Goal: Task Accomplishment & Management: Complete application form

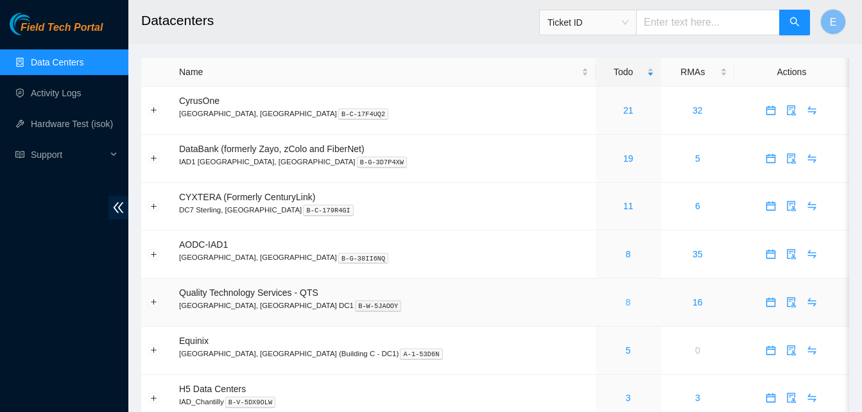
click at [626, 299] on link "8" at bounding box center [628, 302] width 5 height 10
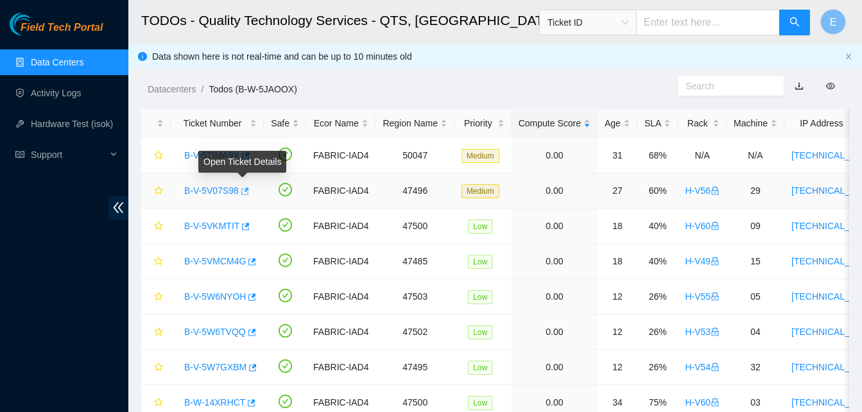
click at [246, 187] on icon "button" at bounding box center [243, 191] width 9 height 9
click at [241, 195] on icon "button" at bounding box center [243, 191] width 9 height 9
click at [65, 65] on link "Data Centers" at bounding box center [57, 62] width 53 height 10
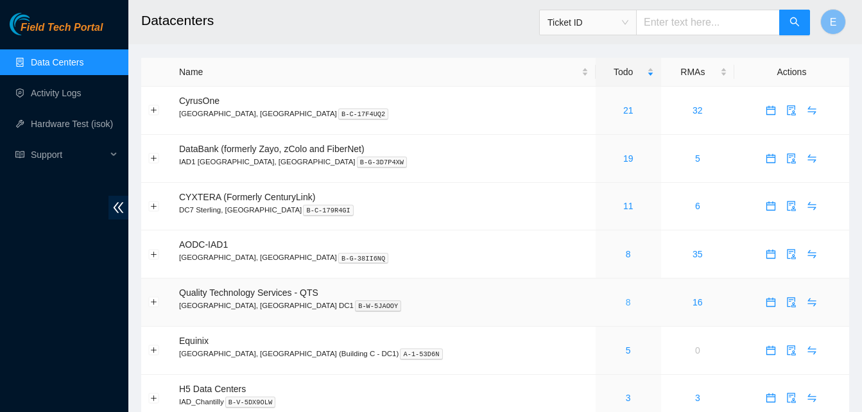
click at [626, 302] on link "8" at bounding box center [628, 302] width 5 height 10
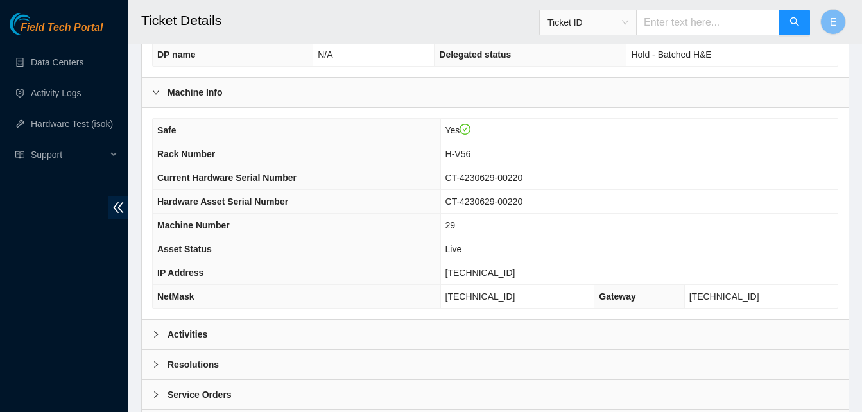
scroll to position [459, 0]
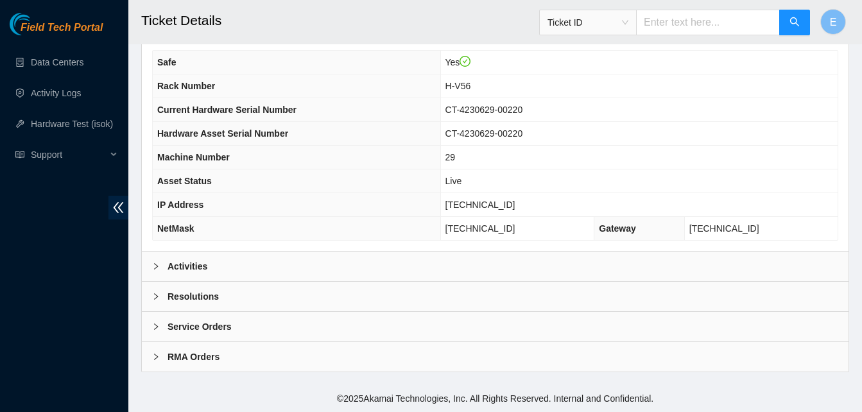
click at [173, 263] on b "Activities" at bounding box center [187, 266] width 40 height 14
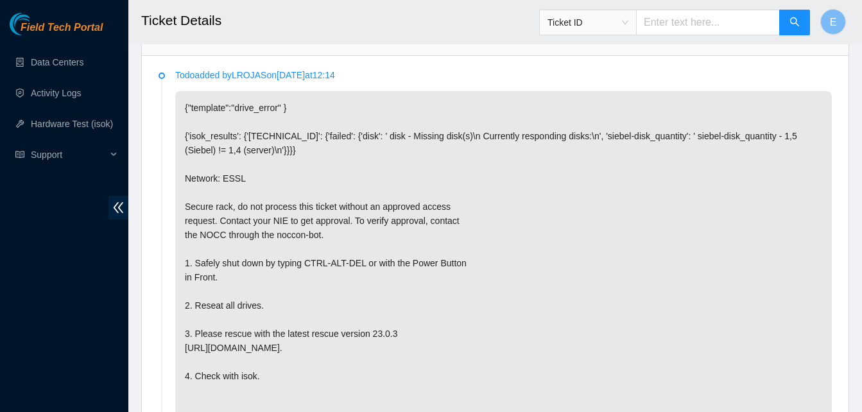
scroll to position [685, 0]
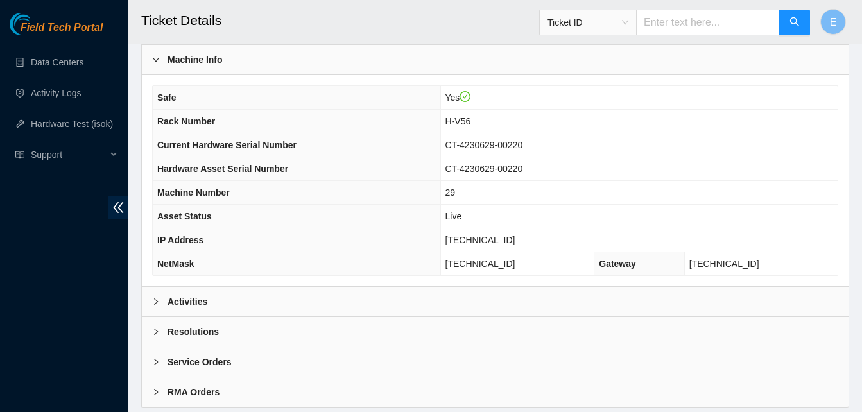
scroll to position [459, 0]
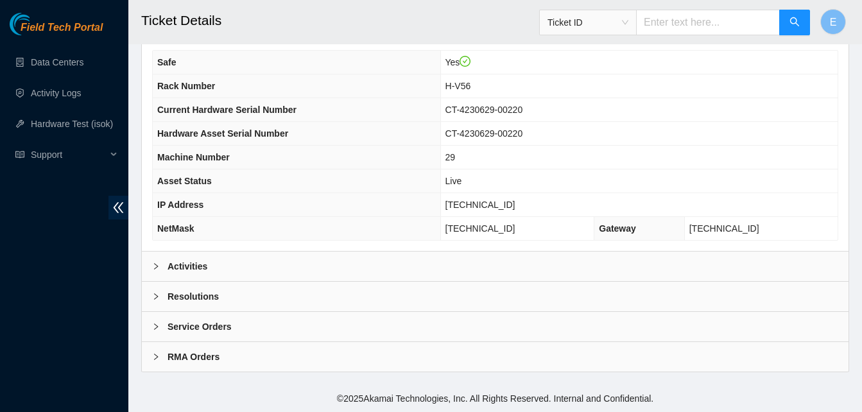
click at [188, 268] on b "Activities" at bounding box center [187, 266] width 40 height 14
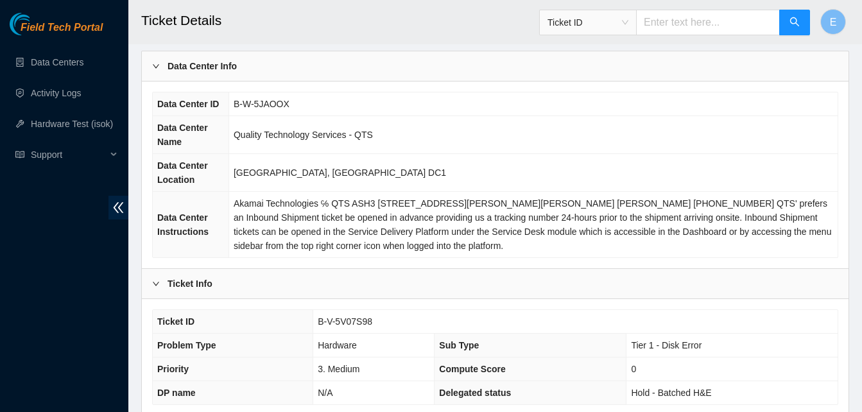
scroll to position [0, 0]
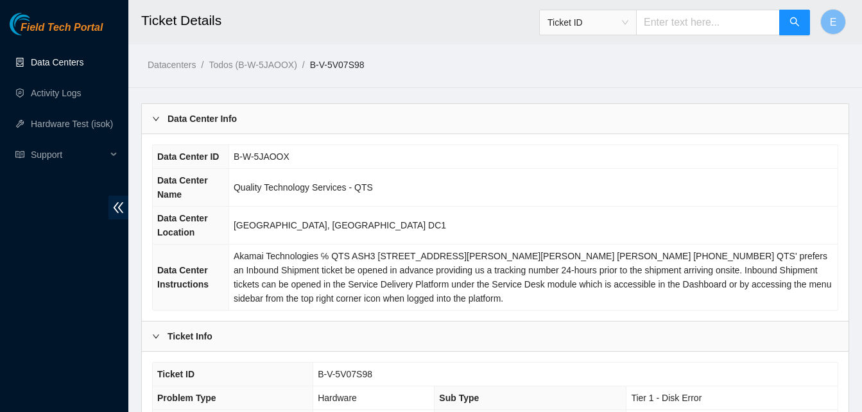
click at [66, 67] on link "Data Centers" at bounding box center [57, 62] width 53 height 10
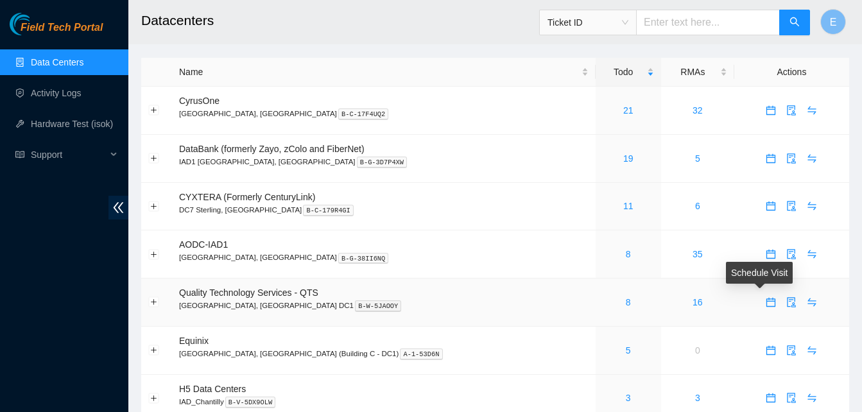
click at [765, 304] on icon "calendar" at bounding box center [770, 302] width 10 height 10
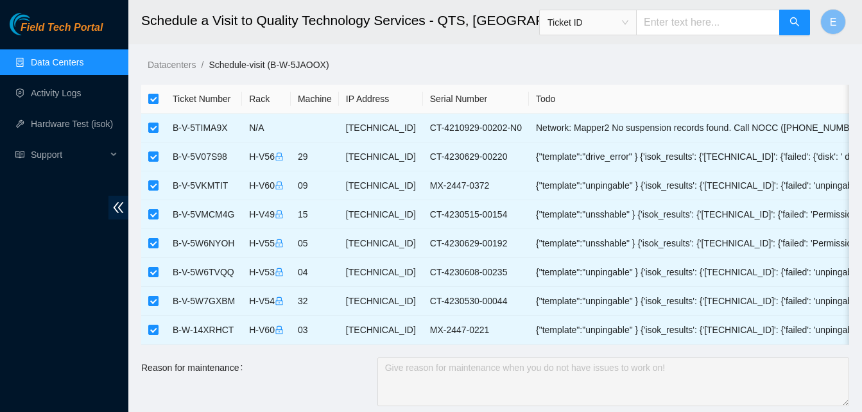
click at [150, 98] on input "checkbox" at bounding box center [153, 99] width 10 height 10
checkbox input "false"
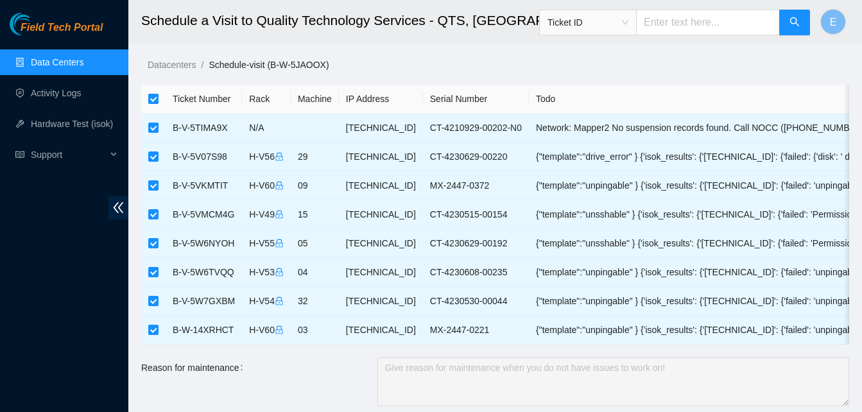
checkbox input "false"
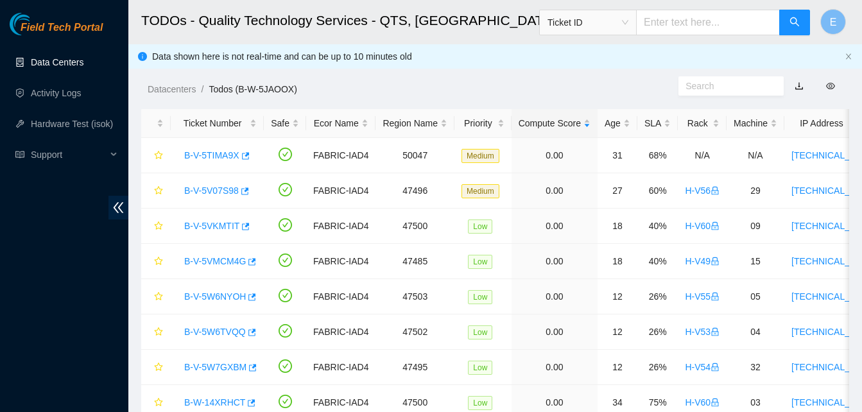
click at [48, 65] on link "Data Centers" at bounding box center [57, 62] width 53 height 10
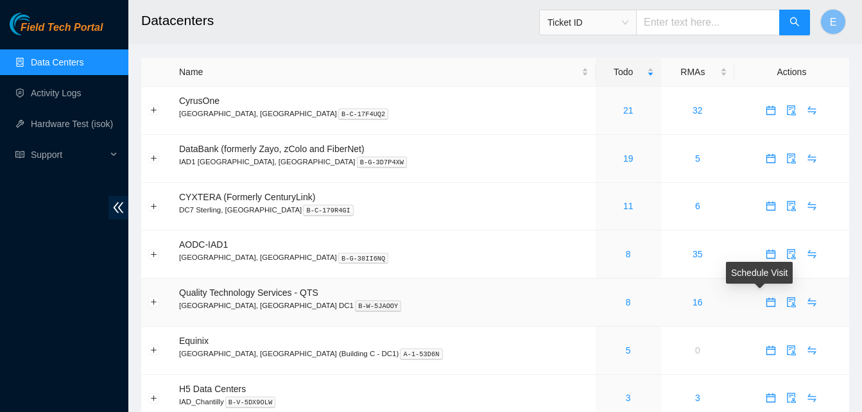
click at [765, 304] on icon "calendar" at bounding box center [770, 302] width 10 height 10
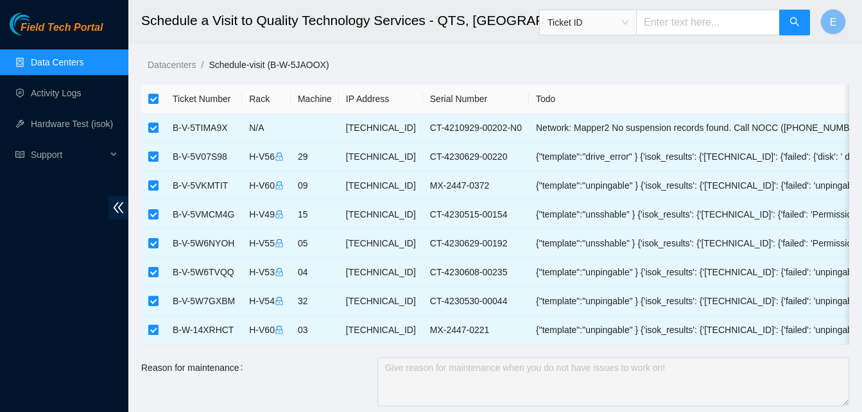
click at [74, 57] on link "Data Centers" at bounding box center [57, 62] width 53 height 10
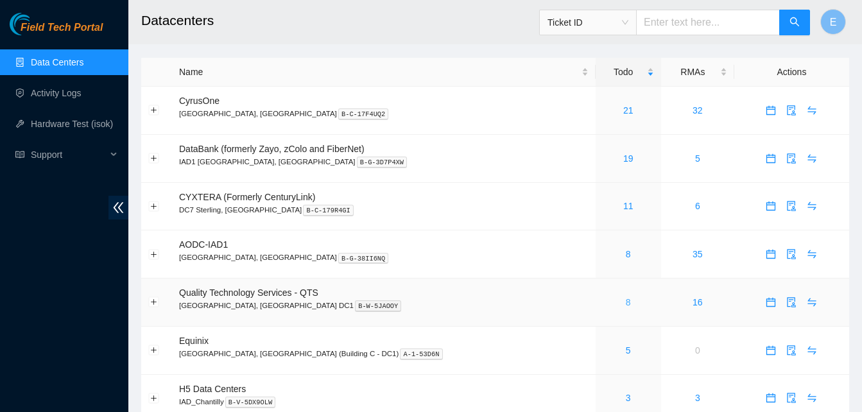
click at [626, 303] on link "8" at bounding box center [628, 302] width 5 height 10
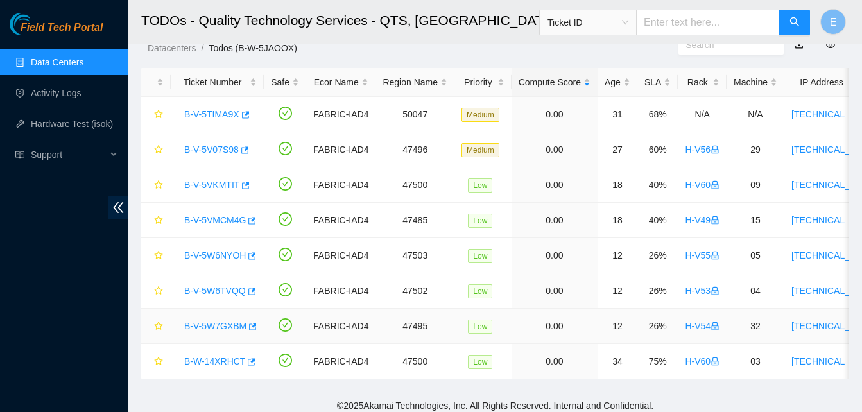
scroll to position [39, 0]
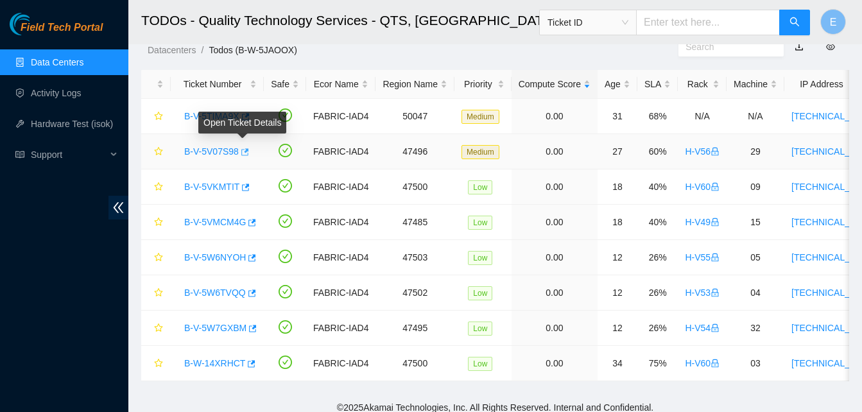
click at [243, 153] on icon "button" at bounding box center [243, 152] width 9 height 9
click at [45, 60] on link "Data Centers" at bounding box center [57, 62] width 53 height 10
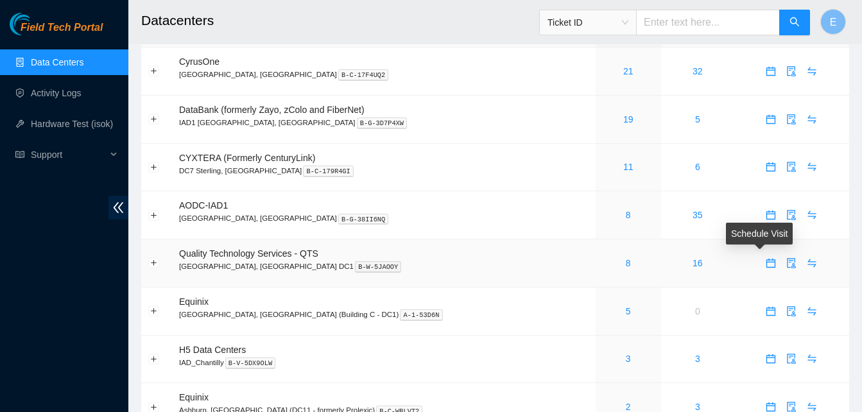
click at [765, 266] on icon "calendar" at bounding box center [770, 263] width 10 height 10
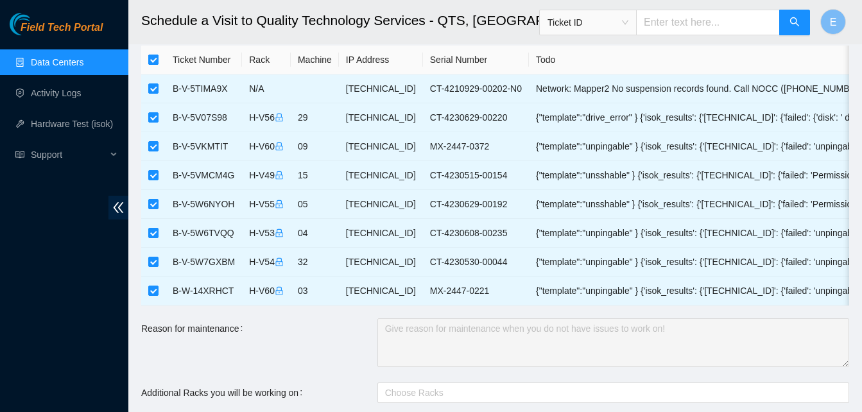
click at [153, 58] on input "checkbox" at bounding box center [153, 60] width 10 height 10
checkbox input "false"
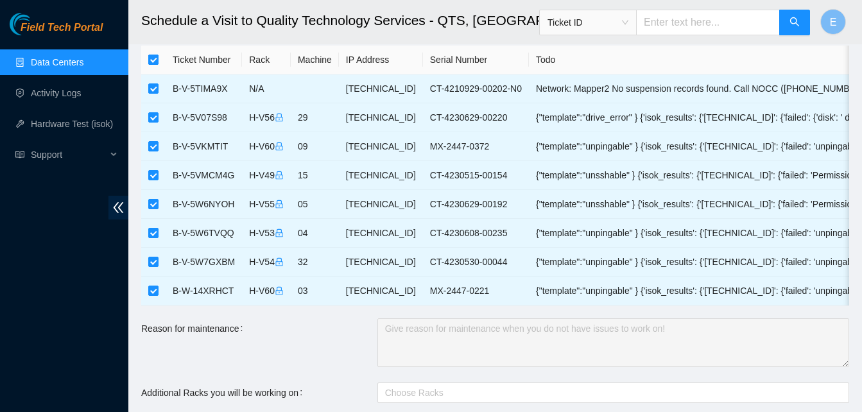
checkbox input "false"
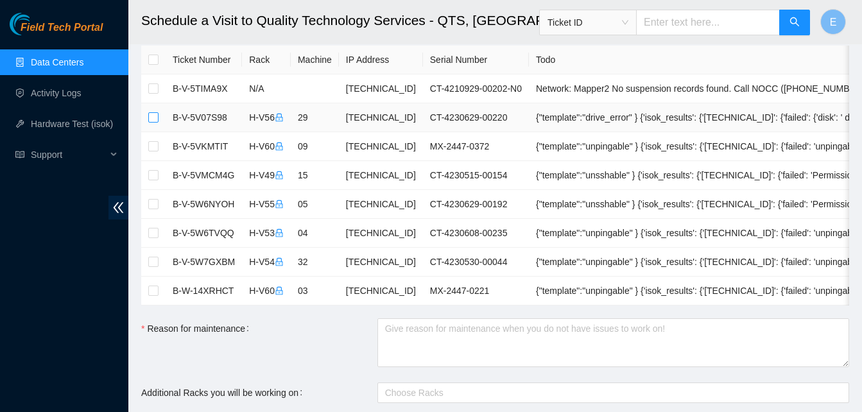
click at [155, 115] on input "checkbox" at bounding box center [153, 117] width 10 height 10
checkbox input "true"
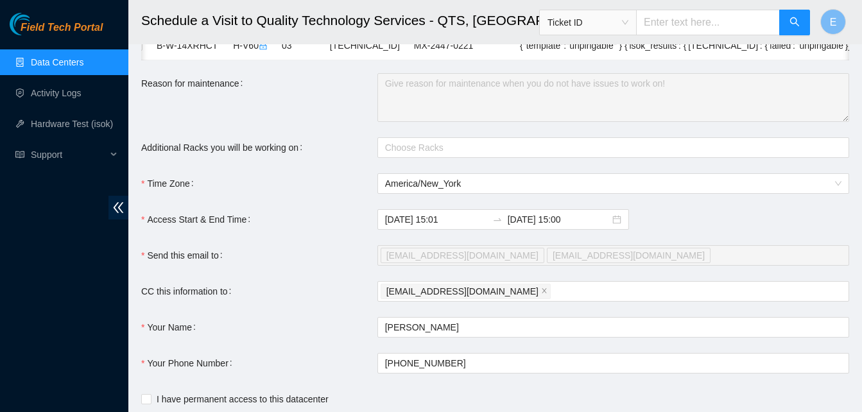
scroll to position [282, 0]
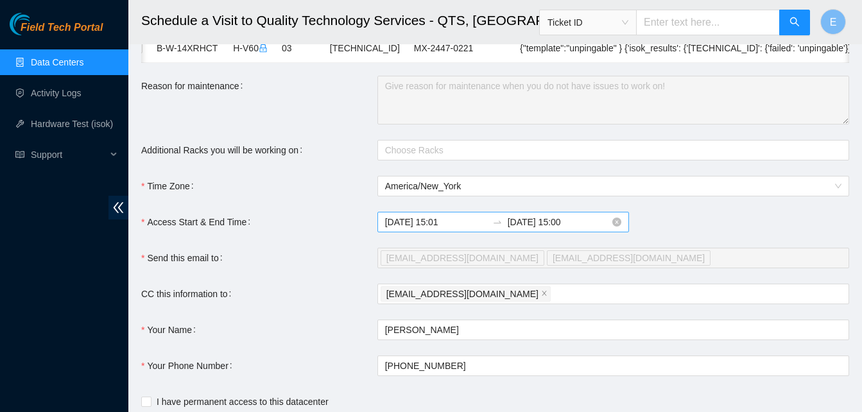
click at [585, 229] on input "2025-10-07 15:00" at bounding box center [559, 222] width 102 height 14
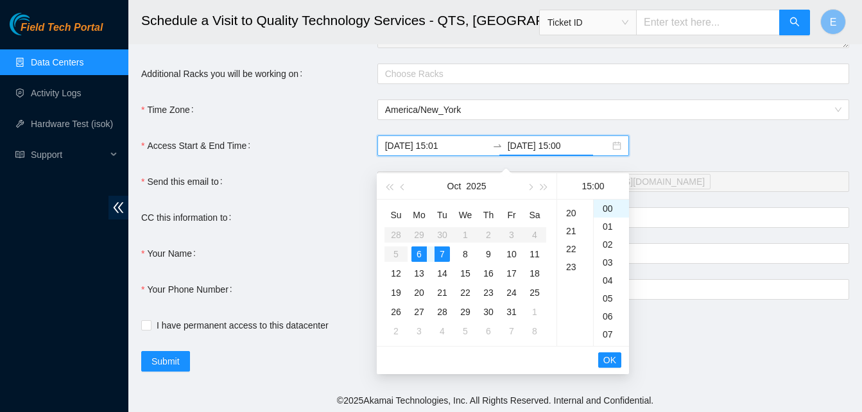
scroll to position [412, 0]
click at [572, 206] on div "23" at bounding box center [575, 210] width 36 height 18
click at [610, 205] on div "59" at bounding box center [611, 210] width 35 height 18
click at [608, 207] on div "59" at bounding box center [611, 210] width 35 height 18
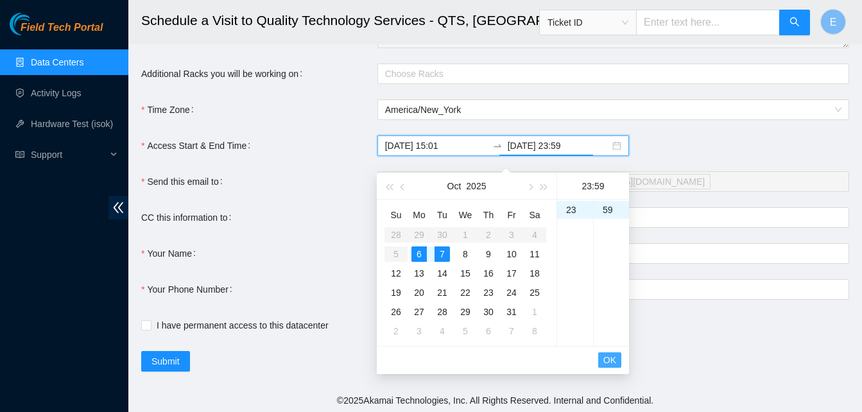
click at [612, 361] on span "OK" at bounding box center [609, 360] width 13 height 14
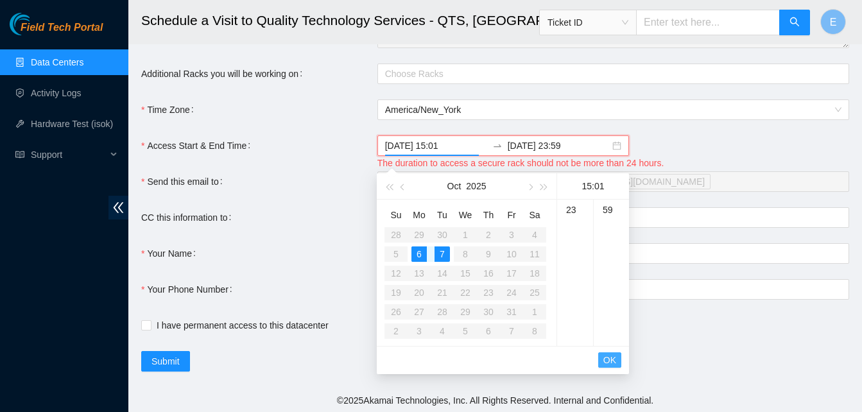
scroll to position [18, 0]
drag, startPoint x: 509, startPoint y: 178, endPoint x: 511, endPoint y: 243, distance: 64.2
click at [511, 243] on div "Oct 2025 Su Mo Tu We Th Fr Sa 28 29 30 1 2 3 4 5 6 7 8 9 10 11 12 13 14 15 16 1…" at bounding box center [467, 259] width 180 height 173
click at [289, 208] on form "Ticket Number Rack Machine IP Address Serial Number Todo B-V-5TIMA9X N/A 23.56.…" at bounding box center [495, 49] width 708 height 645
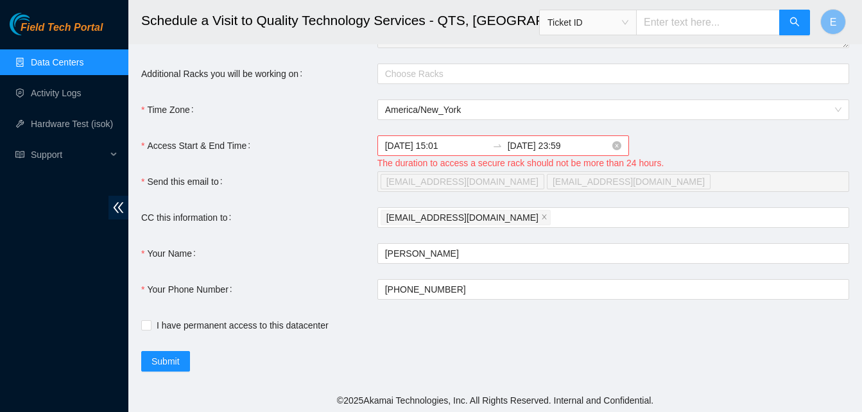
click at [545, 153] on input "2025-10-07 23:59" at bounding box center [559, 146] width 102 height 14
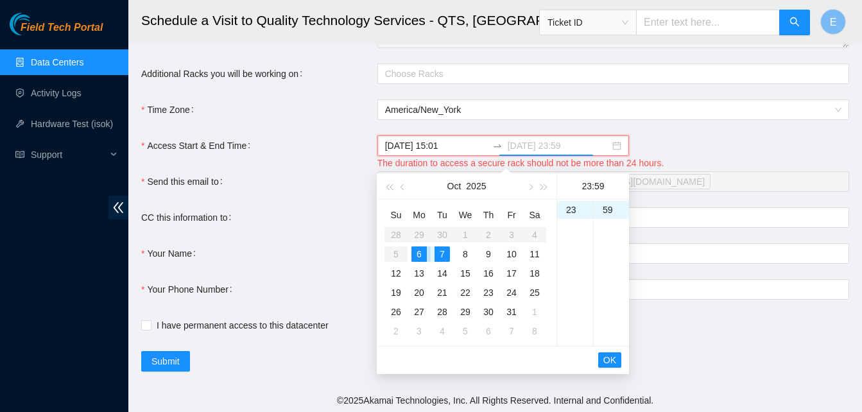
click at [413, 248] on div "6" at bounding box center [418, 253] width 15 height 15
type input "2025-10-06 23:59"
click at [608, 361] on span "OK" at bounding box center [609, 360] width 13 height 14
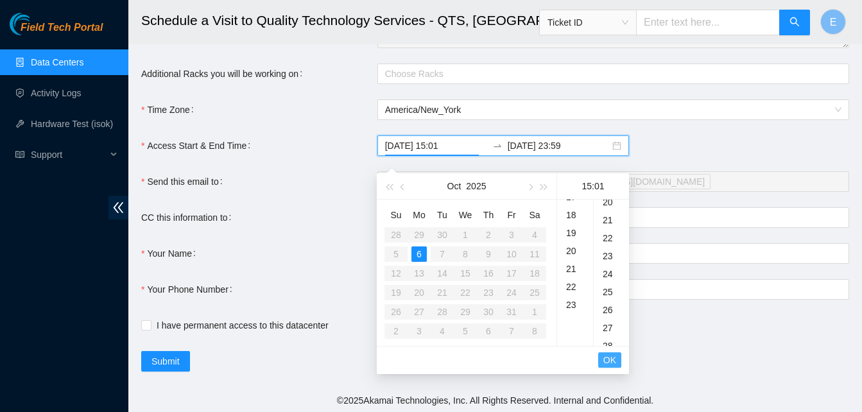
scroll to position [18, 0]
click at [674, 321] on form "Ticket Number Rack Machine IP Address Serial Number Todo B-V-5TIMA9X N/A 23.56.…" at bounding box center [495, 49] width 708 height 645
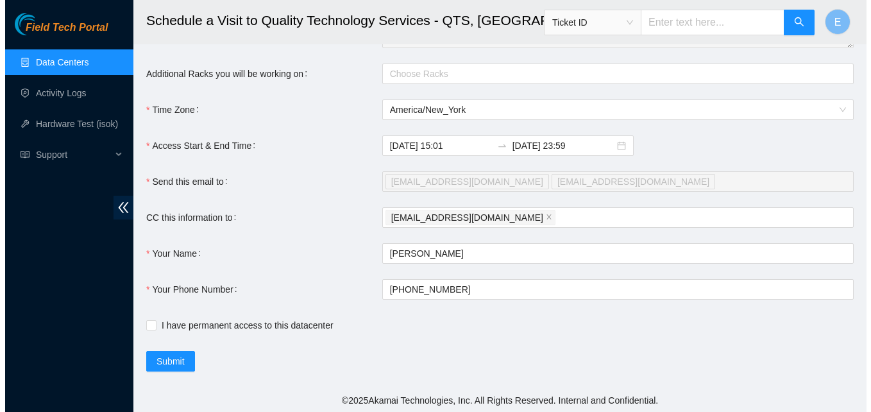
scroll to position [370, 0]
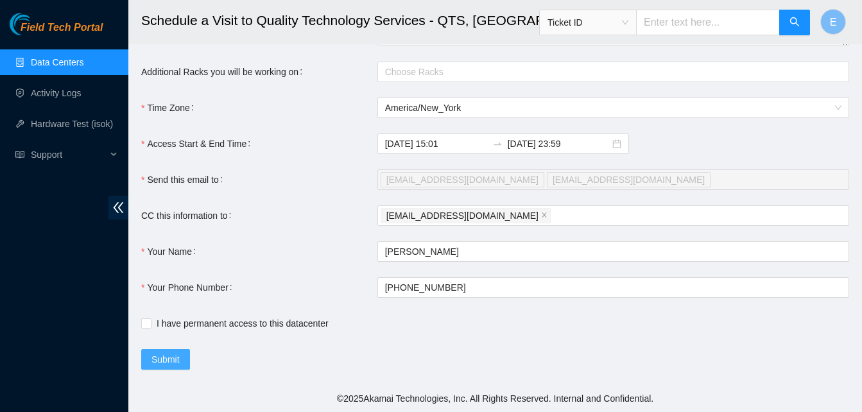
click at [153, 357] on span "Submit" at bounding box center [165, 359] width 28 height 14
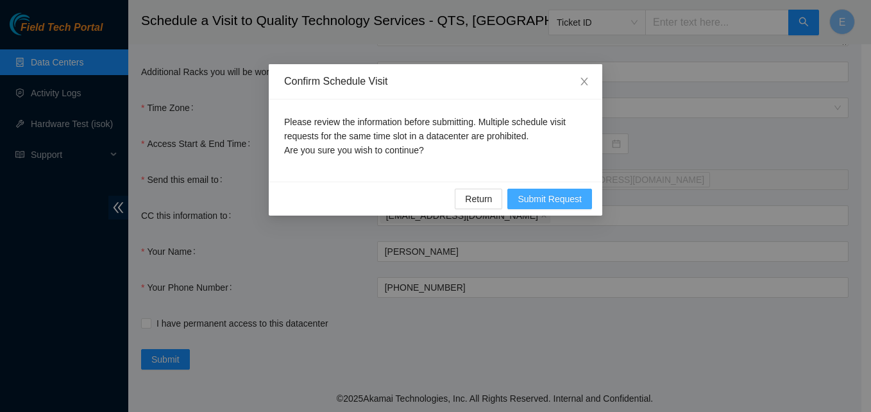
click at [540, 196] on span "Submit Request" at bounding box center [550, 199] width 64 height 14
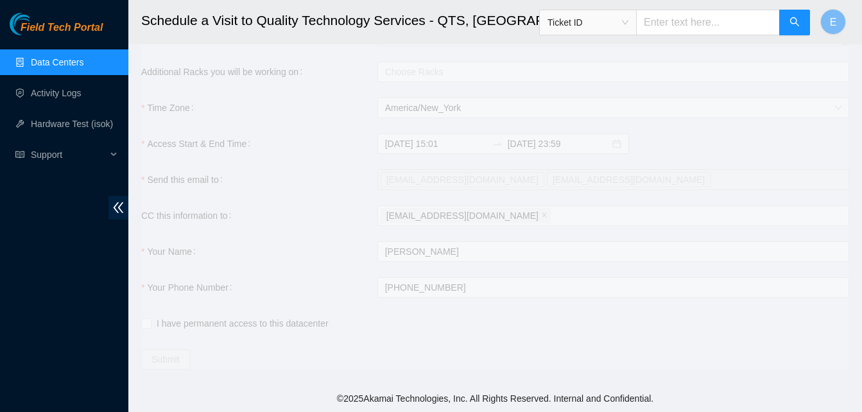
type input "2025-10-06 15:02"
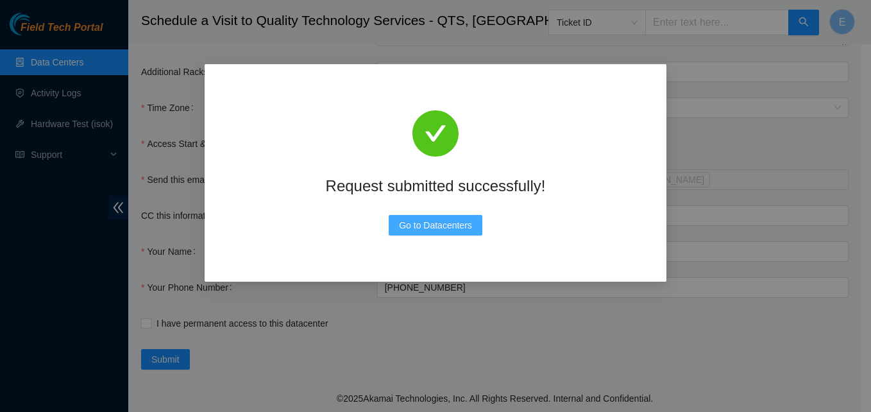
click at [449, 220] on span "Go to Datacenters" at bounding box center [435, 225] width 73 height 14
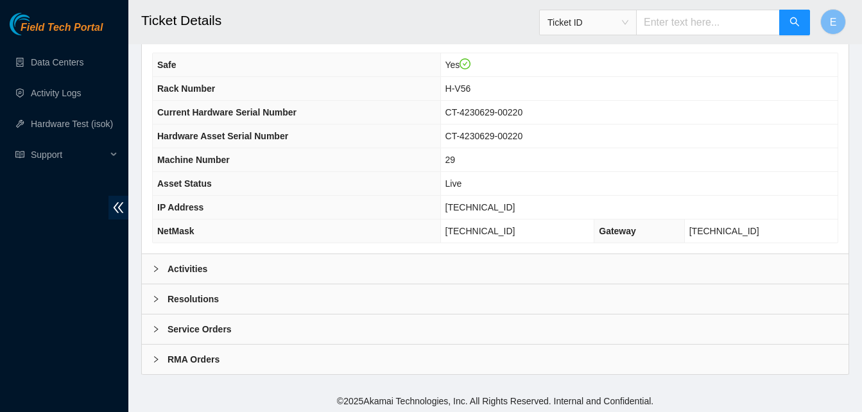
scroll to position [459, 0]
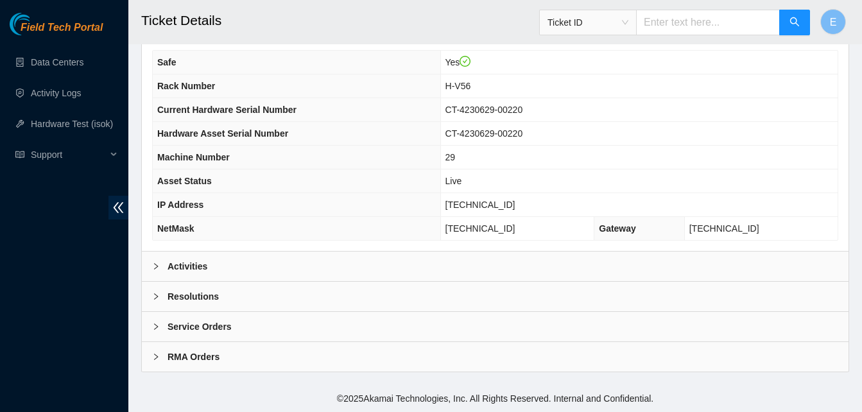
click at [196, 268] on b "Activities" at bounding box center [187, 266] width 40 height 14
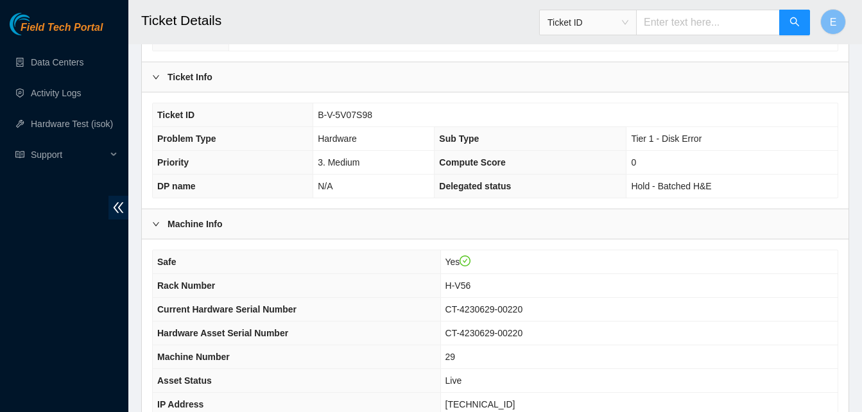
scroll to position [260, 0]
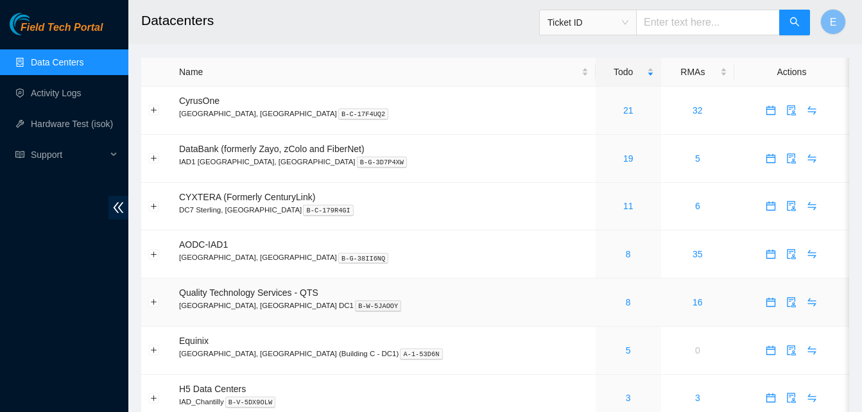
click at [603, 301] on div "8" at bounding box center [628, 302] width 51 height 14
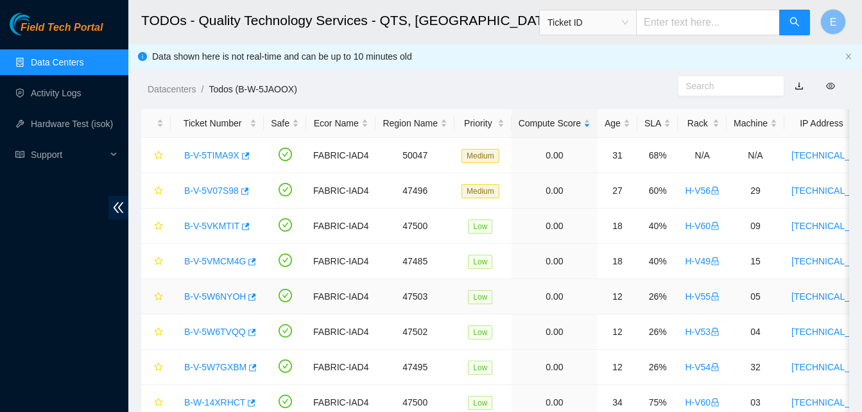
scroll to position [58, 0]
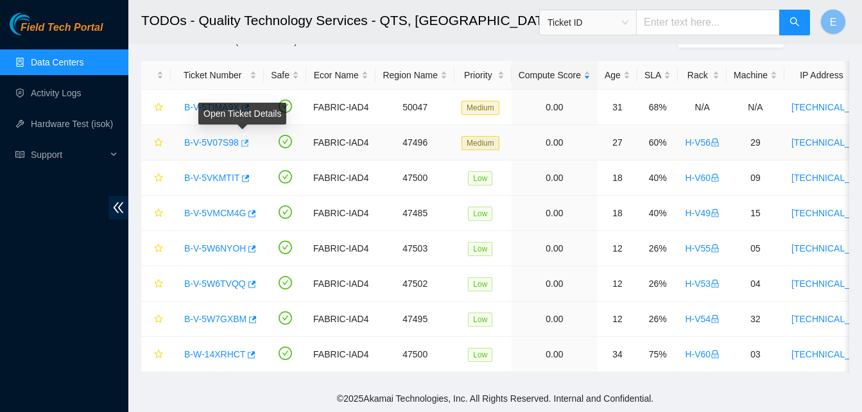
click at [243, 139] on icon "button" at bounding box center [243, 143] width 9 height 9
click at [72, 123] on link "Hardware Test (isok)" at bounding box center [72, 124] width 82 height 10
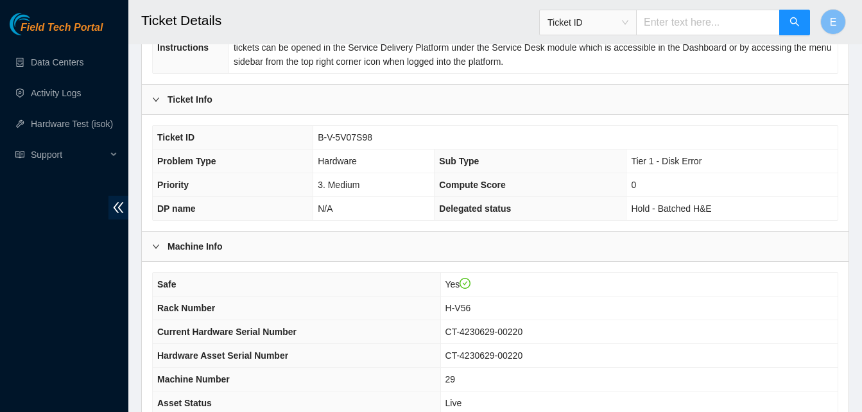
scroll to position [459, 0]
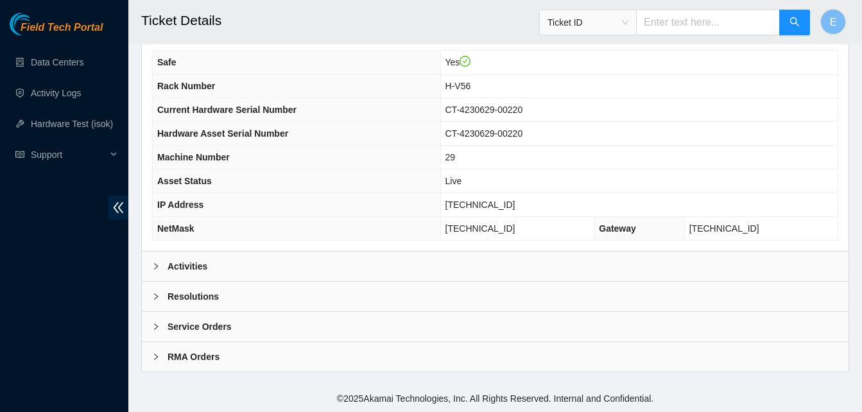
click at [189, 266] on b "Activities" at bounding box center [187, 266] width 40 height 14
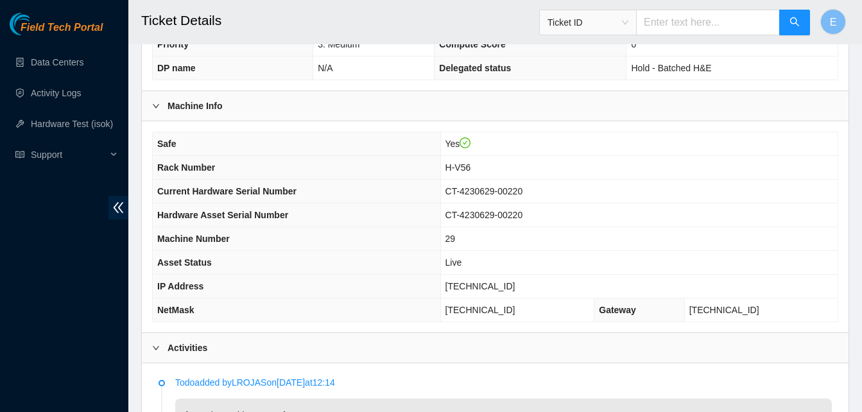
scroll to position [378, 0]
drag, startPoint x: 459, startPoint y: 287, endPoint x: 525, endPoint y: 290, distance: 65.5
click at [525, 290] on td "23.204.137.151" at bounding box center [638, 286] width 397 height 24
copy span "23.204.137.151"
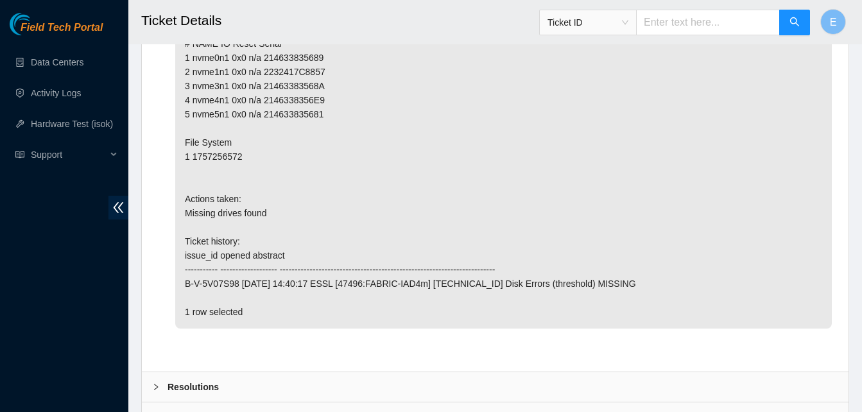
scroll to position [1716, 0]
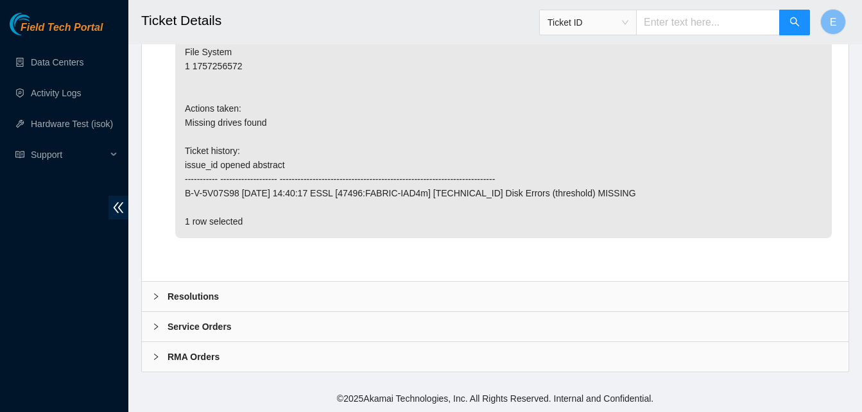
click at [200, 289] on b "Resolutions" at bounding box center [192, 296] width 51 height 14
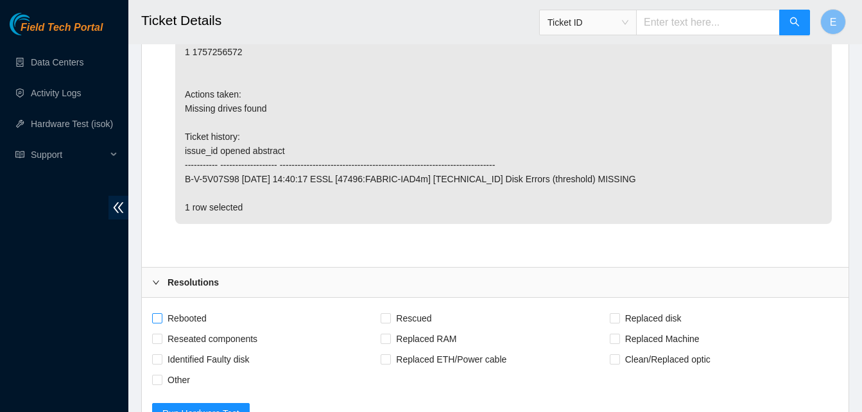
click at [164, 329] on span "Rebooted" at bounding box center [186, 318] width 49 height 21
click at [161, 322] on input "Rebooted" at bounding box center [156, 317] width 9 height 9
checkbox input "true"
click at [390, 323] on span at bounding box center [385, 318] width 10 height 10
click at [389, 322] on input "Rescued" at bounding box center [384, 317] width 9 height 9
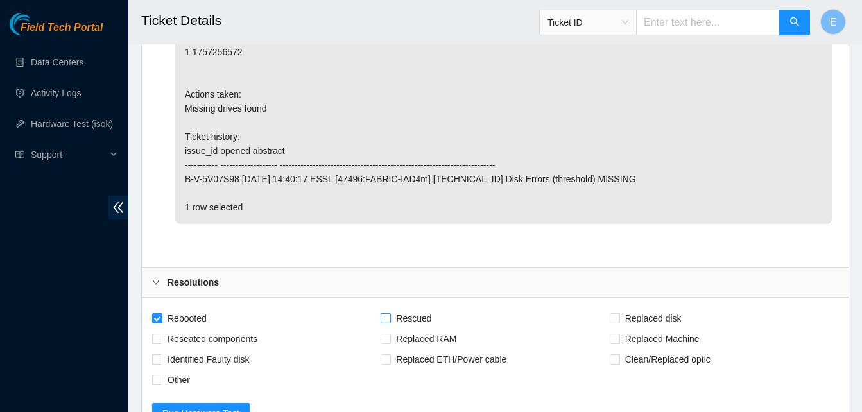
checkbox input "true"
click at [153, 349] on label "Reseated components" at bounding box center [207, 339] width 110 height 21
click at [153, 343] on input "Reseated components" at bounding box center [156, 338] width 9 height 9
checkbox input "true"
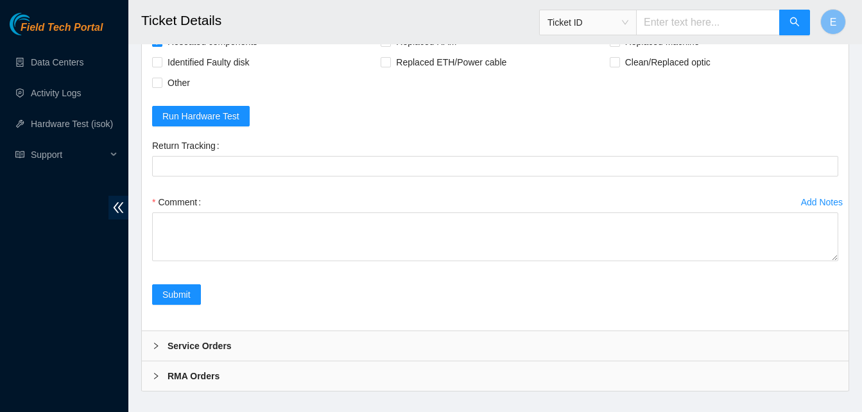
scroll to position [2046, 0]
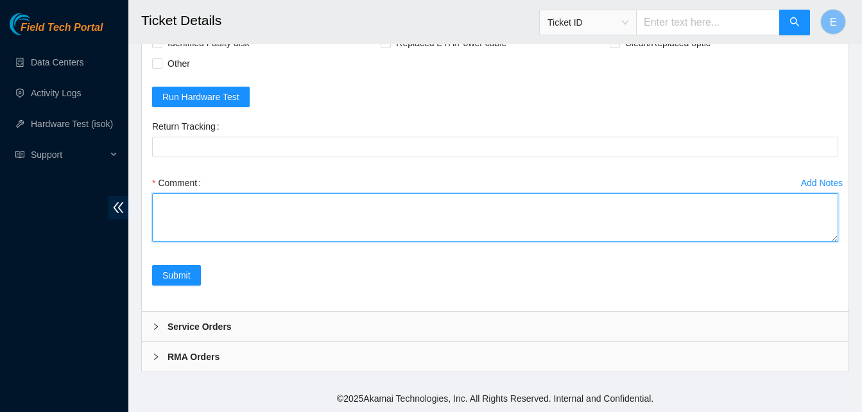
click at [192, 203] on textarea "Comment" at bounding box center [495, 217] width 686 height 49
paste textarea "346906 06-10-2025 03:34:56 23.204.137.151 FAILED Result Detail Message Ticket I…"
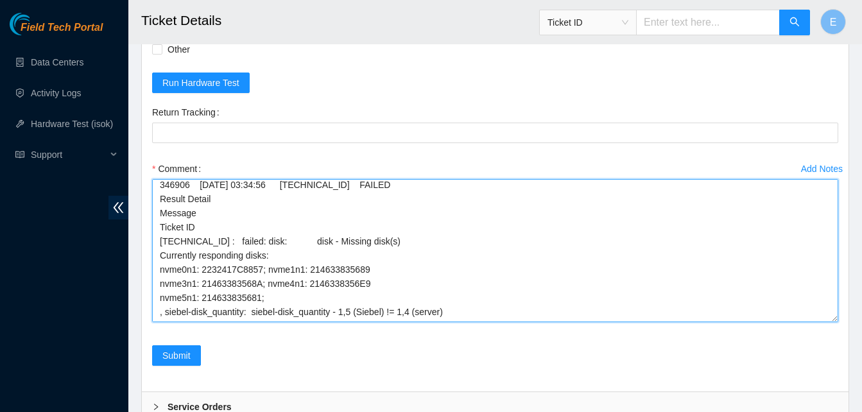
scroll to position [117, 0]
drag, startPoint x: 833, startPoint y: 240, endPoint x: 826, endPoint y: 334, distance: 94.6
click at [826, 322] on textarea "verify rack and server verify sn powered down server reseated disks powered bac…" at bounding box center [495, 250] width 686 height 143
type textarea "verify rack and server verify sn powered down server reseated disks powered bac…"
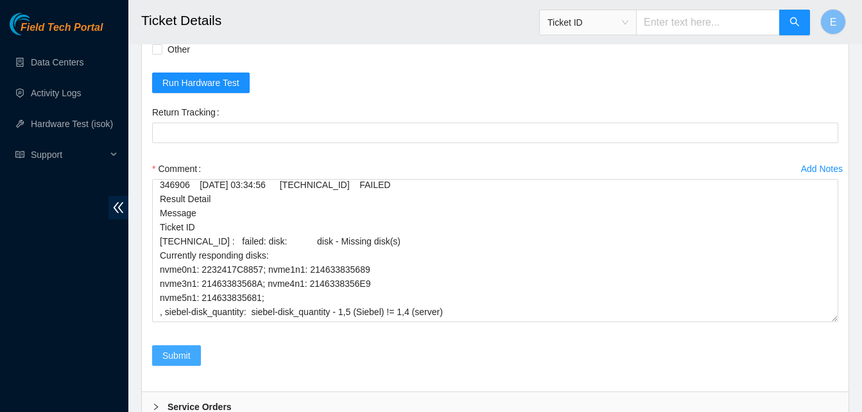
click at [176, 363] on span "Submit" at bounding box center [176, 355] width 28 height 14
click at [172, 363] on span "Submit" at bounding box center [176, 355] width 28 height 14
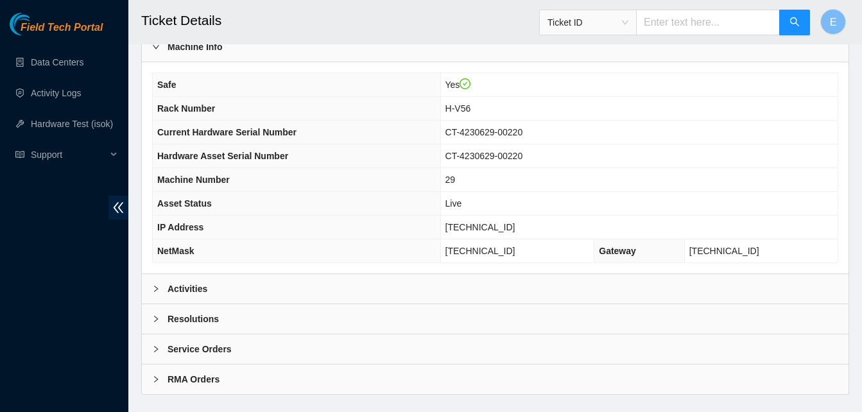
scroll to position [459, 0]
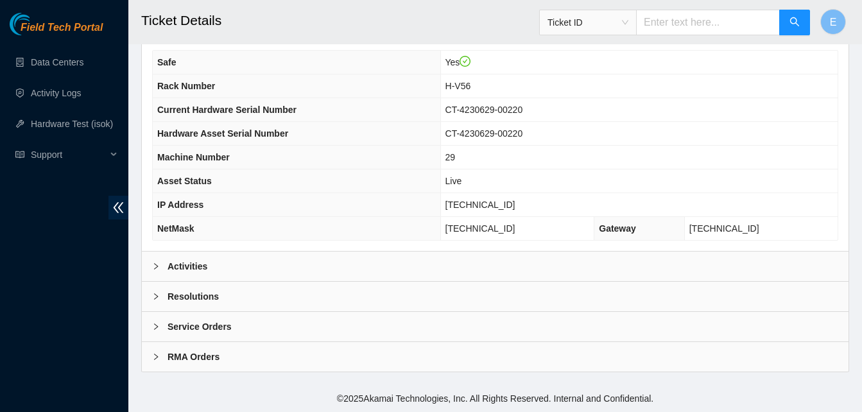
click at [182, 269] on b "Activities" at bounding box center [187, 266] width 40 height 14
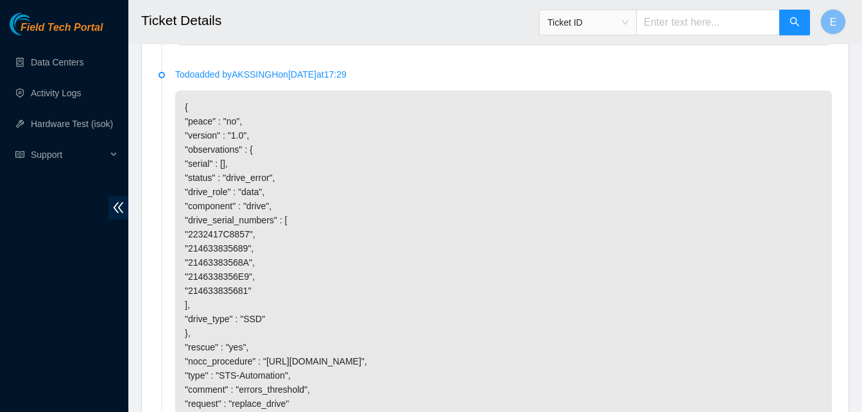
scroll to position [1394, 0]
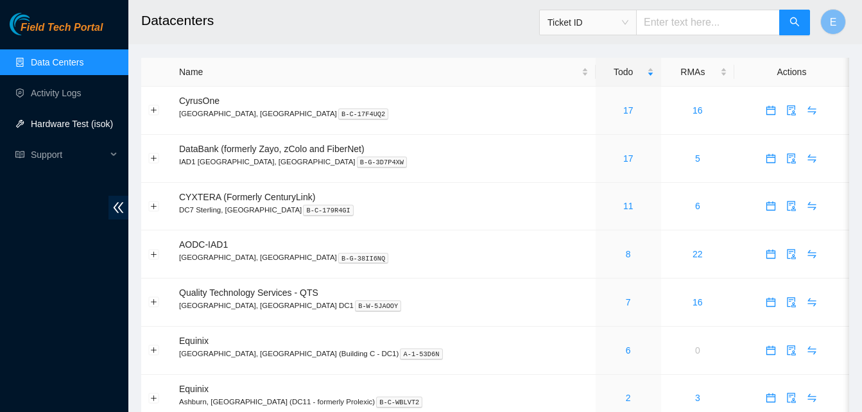
click at [79, 125] on link "Hardware Test (isok)" at bounding box center [72, 124] width 82 height 10
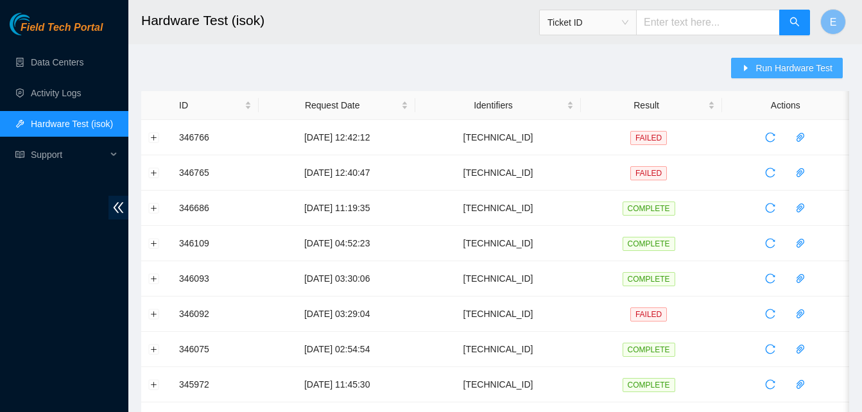
click at [779, 60] on button "Run Hardware Test" at bounding box center [787, 68] width 112 height 21
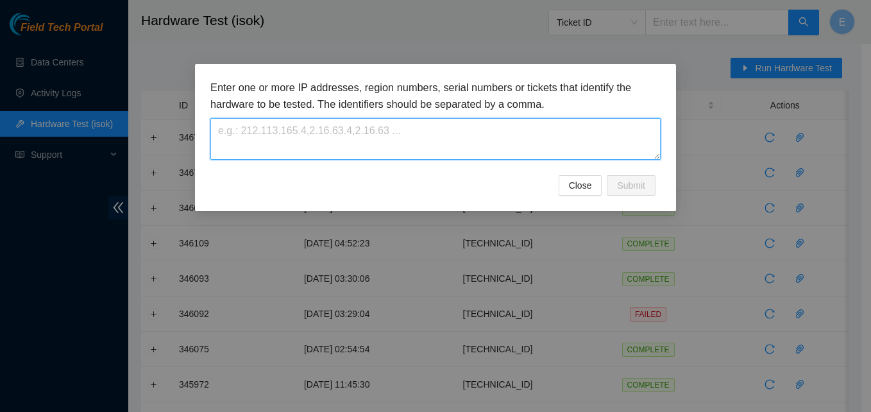
click at [389, 137] on textarea at bounding box center [435, 139] width 450 height 42
paste textarea "B-V-5XU6SKT"
type textarea "B"
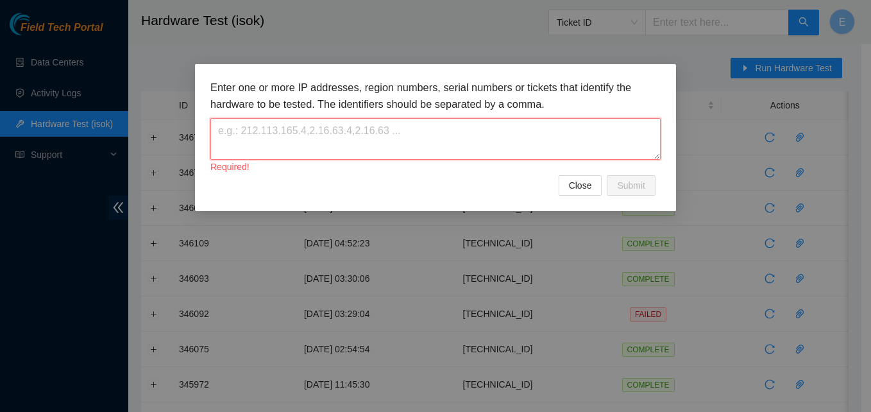
paste textarea "[TECHNICAL_ID]"
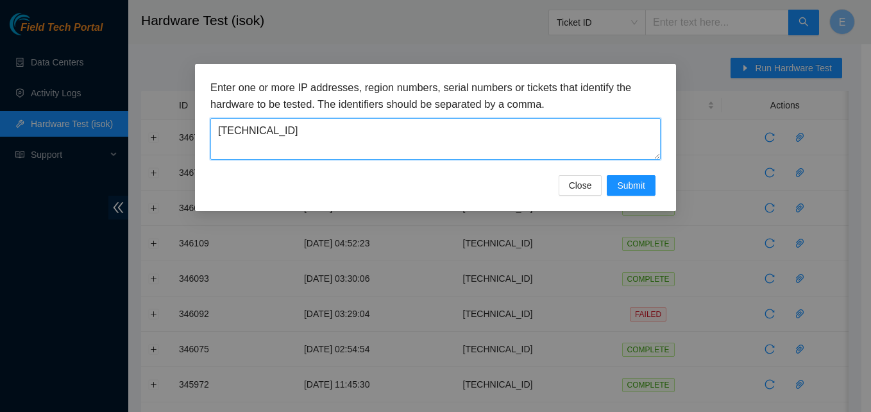
type textarea "[TECHNICAL_ID]"
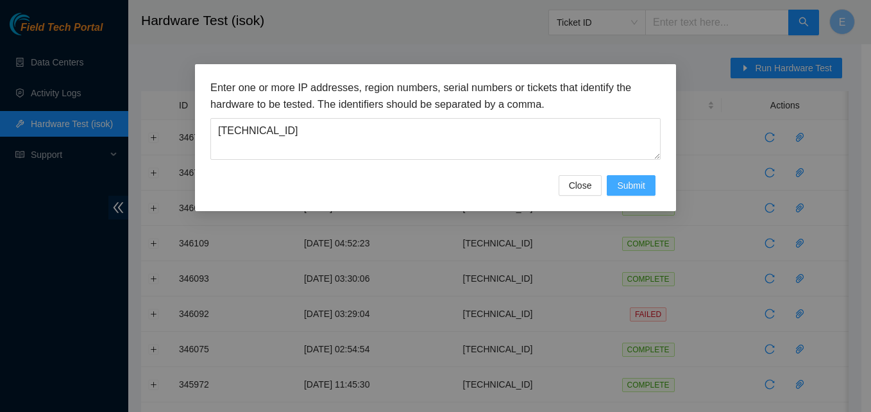
click at [624, 178] on span "Submit" at bounding box center [631, 185] width 28 height 14
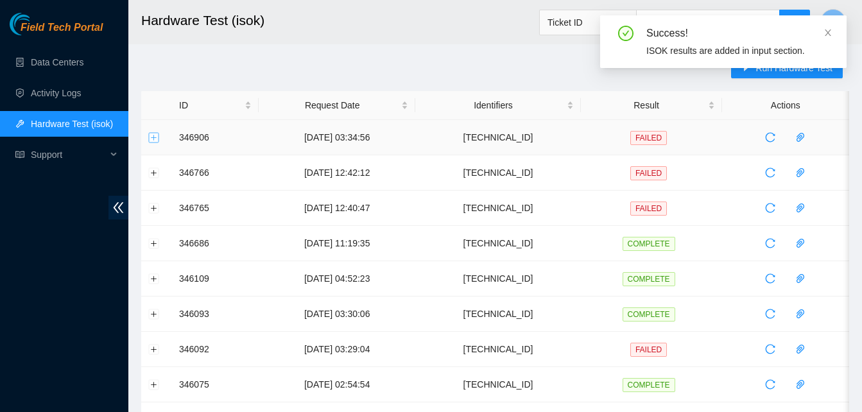
click at [152, 139] on button "Expand row" at bounding box center [154, 137] width 10 height 10
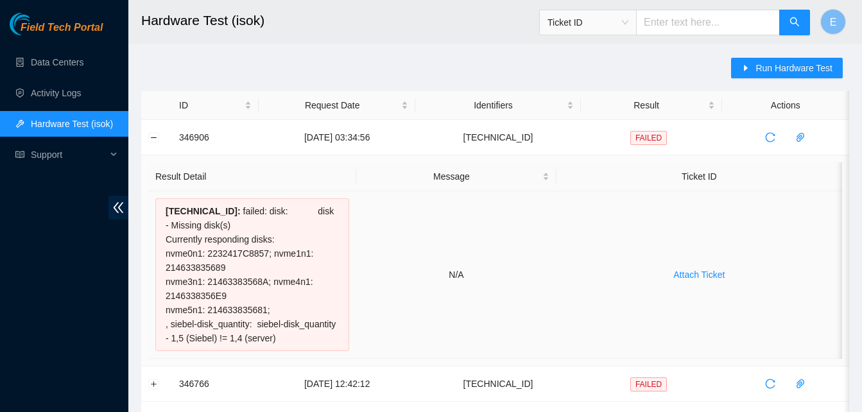
drag, startPoint x: 173, startPoint y: 135, endPoint x: 303, endPoint y: 350, distance: 250.8
copy tbody "346906 06-10-2025 03:34:56 23.204.137.151 FAILED Result Detail Message Ticket I…"
click at [68, 66] on link "Data Centers" at bounding box center [57, 62] width 53 height 10
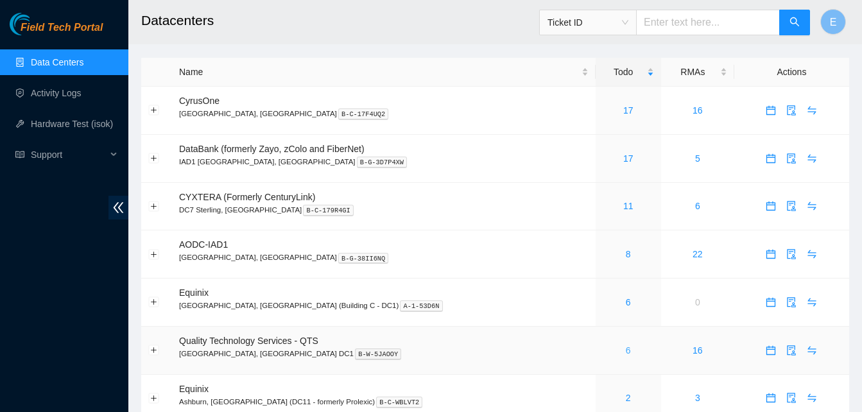
click at [626, 352] on link "6" at bounding box center [628, 350] width 5 height 10
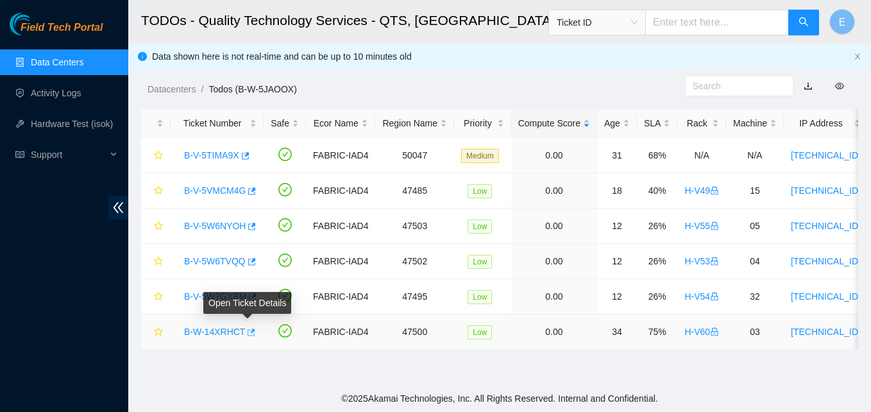
click at [251, 329] on icon "button" at bounding box center [252, 332] width 8 height 7
click at [54, 66] on link "Data Centers" at bounding box center [57, 62] width 53 height 10
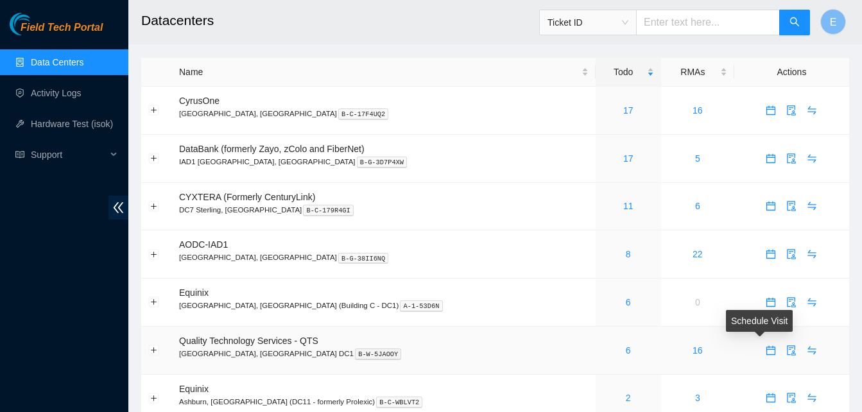
click at [765, 346] on icon "calendar" at bounding box center [770, 350] width 10 height 10
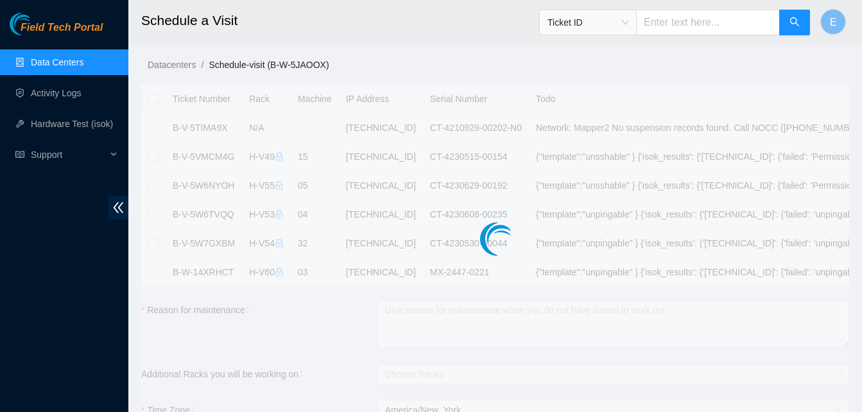
checkbox input "true"
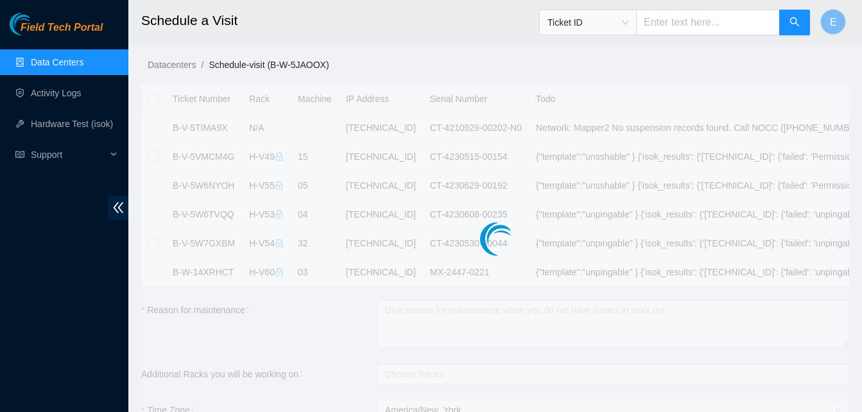
checkbox input "true"
type input "2025-10-06 16:27"
type input "2025-10-07 16:26"
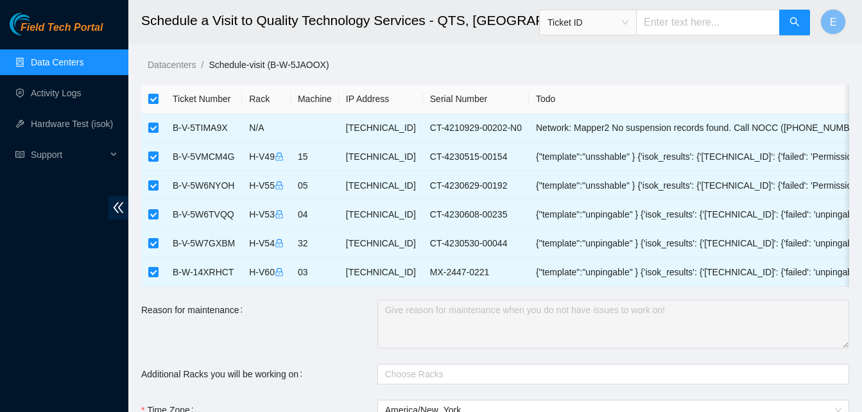
click at [155, 97] on input "checkbox" at bounding box center [153, 99] width 10 height 10
checkbox input "false"
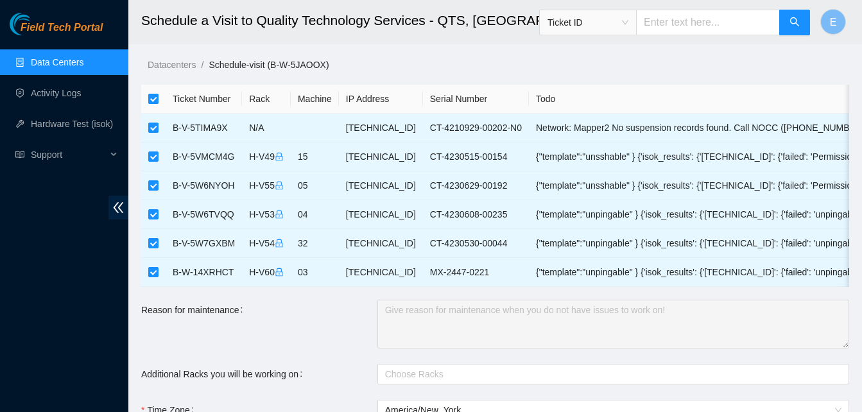
checkbox input "false"
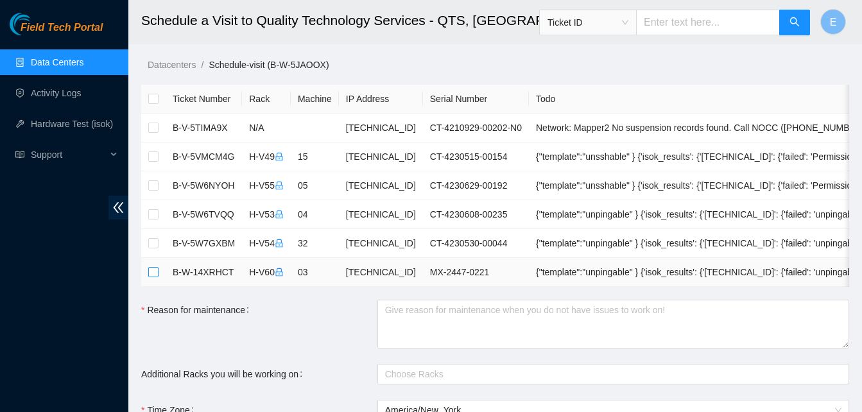
click at [151, 275] on input "checkbox" at bounding box center [153, 272] width 10 height 10
checkbox input "true"
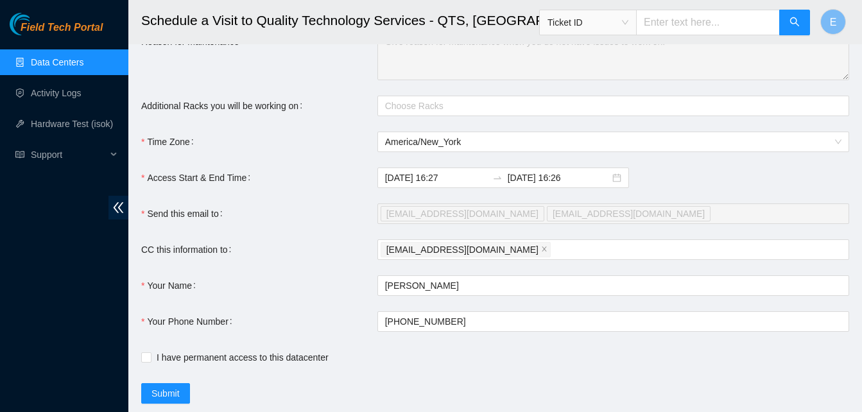
scroll to position [269, 0]
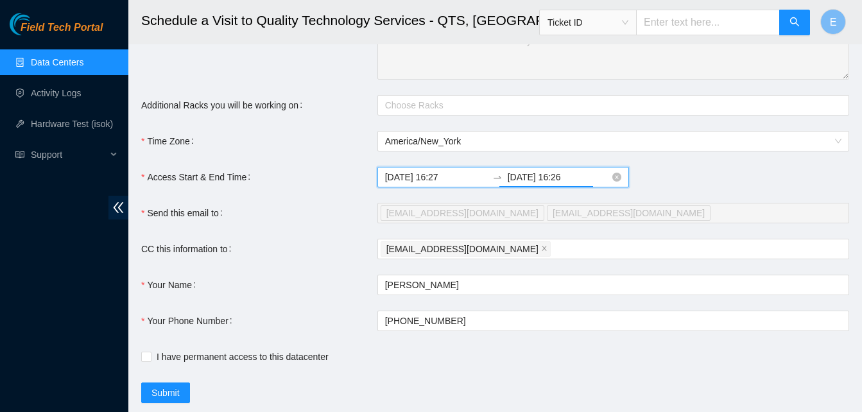
click at [530, 184] on input "2025-10-07 16:26" at bounding box center [559, 177] width 102 height 14
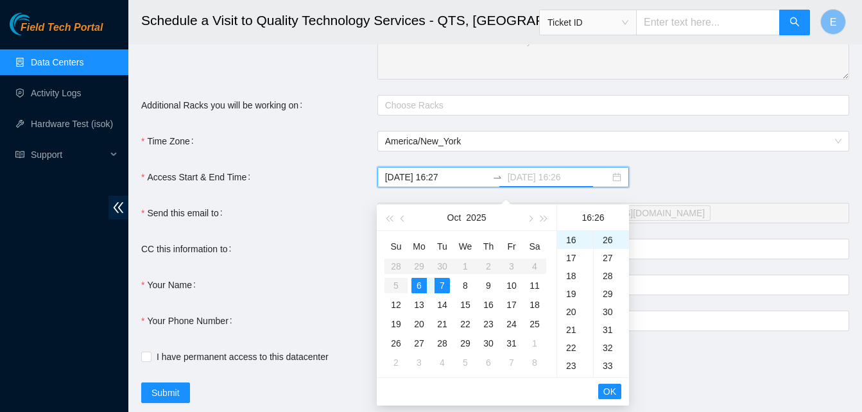
click at [420, 286] on div "6" at bounding box center [418, 285] width 15 height 15
click at [568, 365] on div "23" at bounding box center [575, 366] width 36 height 18
click at [619, 371] on div "33" at bounding box center [611, 366] width 35 height 18
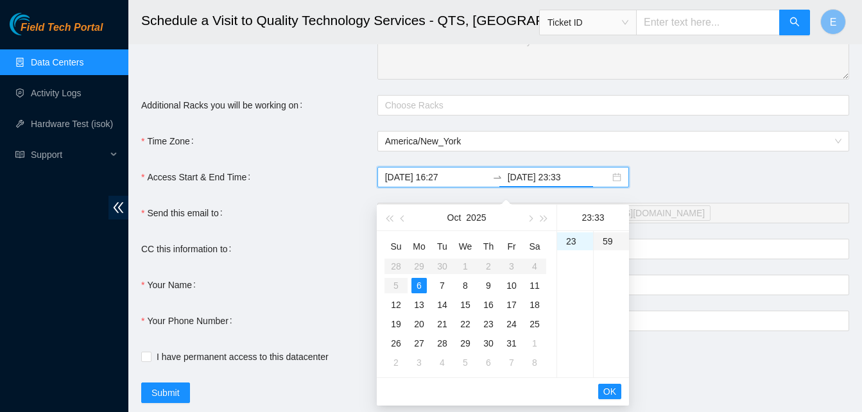
click at [604, 241] on div "59" at bounding box center [611, 241] width 35 height 18
type input "2025-10-06 23:59"
click at [607, 394] on span "OK" at bounding box center [609, 391] width 13 height 14
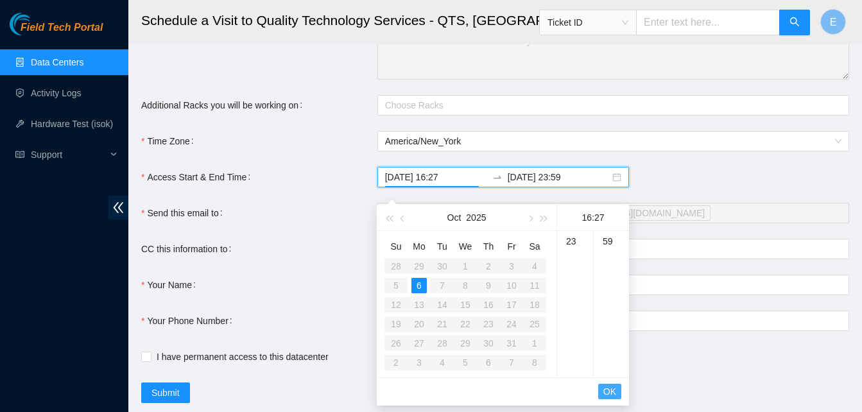
scroll to position [485, 0]
click at [607, 394] on span "OK" at bounding box center [609, 391] width 13 height 14
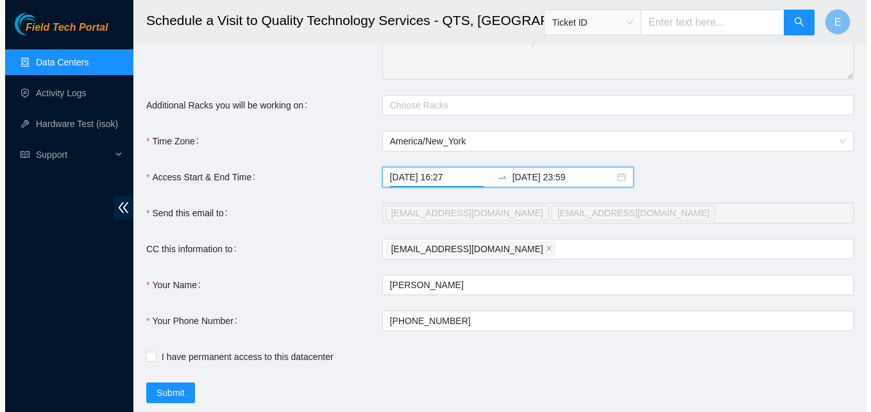
scroll to position [312, 0]
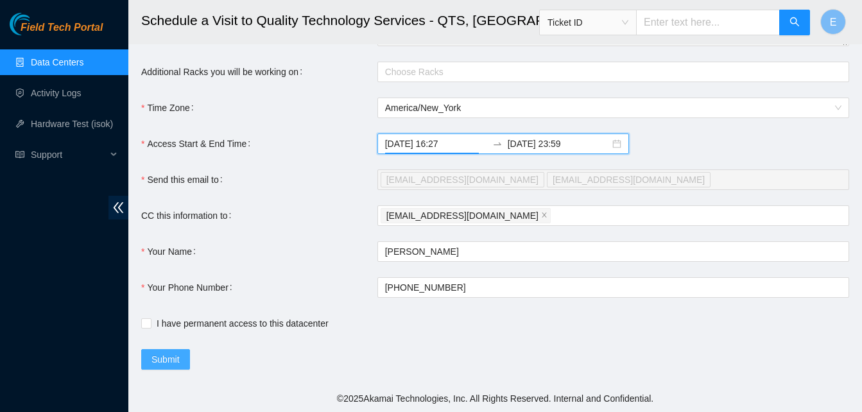
click at [175, 354] on span "Submit" at bounding box center [165, 359] width 28 height 14
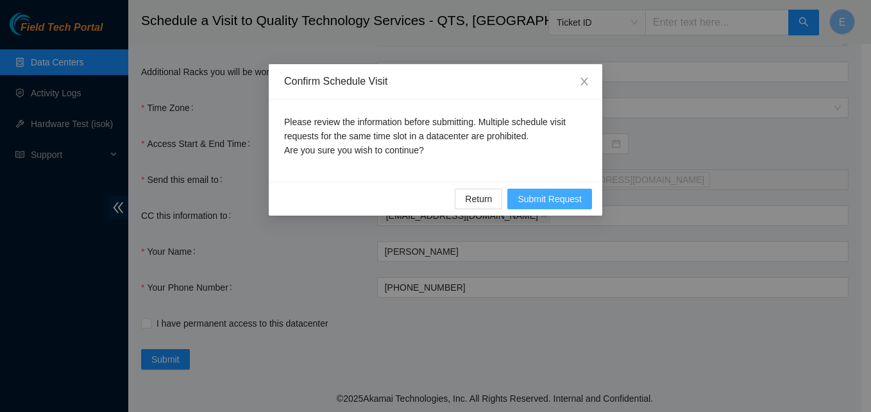
click at [542, 207] on button "Submit Request" at bounding box center [550, 199] width 85 height 21
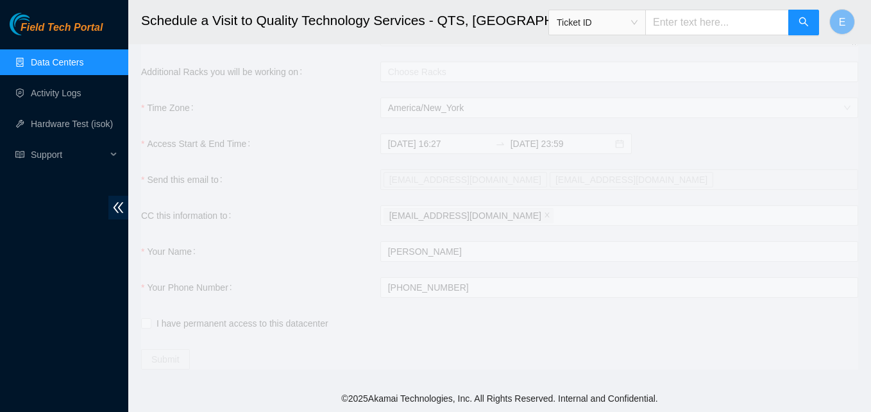
type input "2025-10-06 16:28"
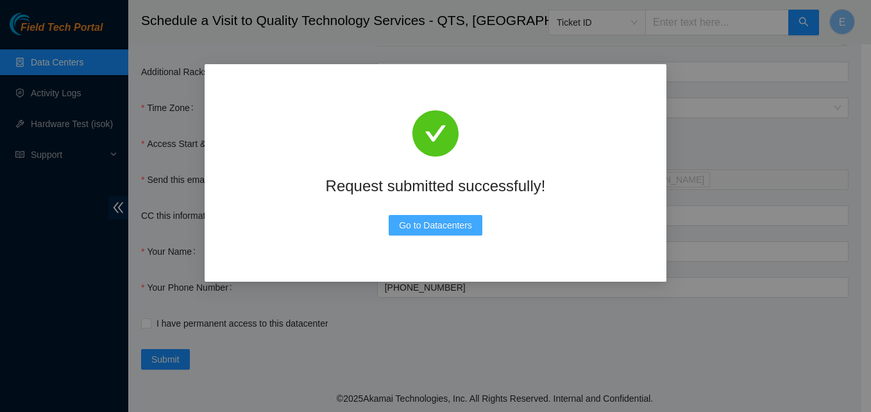
click at [460, 221] on span "Go to Datacenters" at bounding box center [435, 225] width 73 height 14
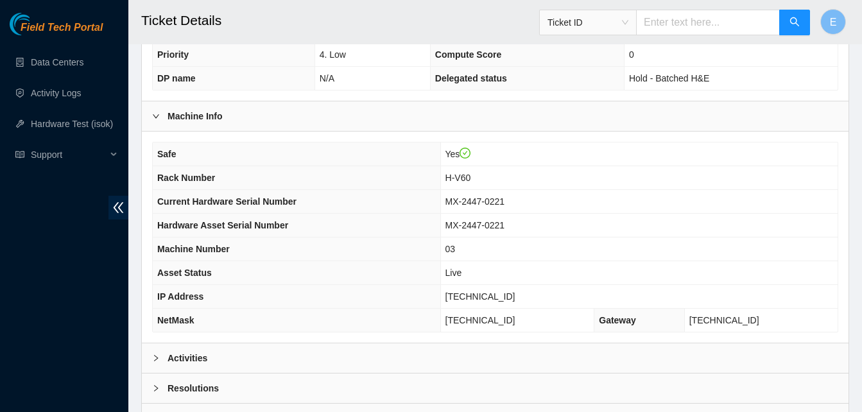
scroll to position [459, 0]
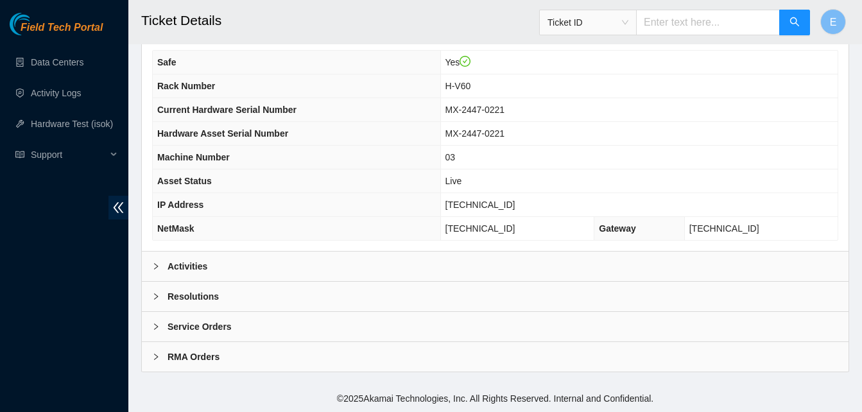
click at [187, 266] on b "Activities" at bounding box center [187, 266] width 40 height 14
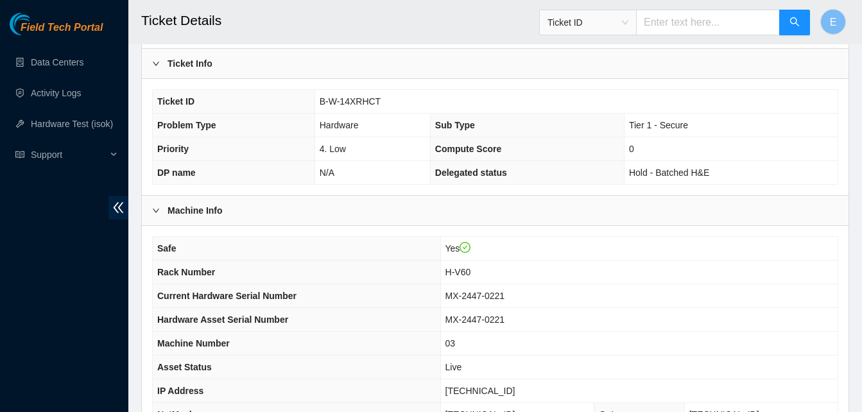
scroll to position [272, 0]
drag, startPoint x: 320, startPoint y: 101, endPoint x: 377, endPoint y: 107, distance: 57.4
click at [377, 107] on span "B-W-14XRHCT" at bounding box center [350, 102] width 61 height 10
drag, startPoint x: 377, startPoint y: 107, endPoint x: 326, endPoint y: 73, distance: 61.0
click at [326, 73] on div "Ticket Info" at bounding box center [495, 64] width 706 height 30
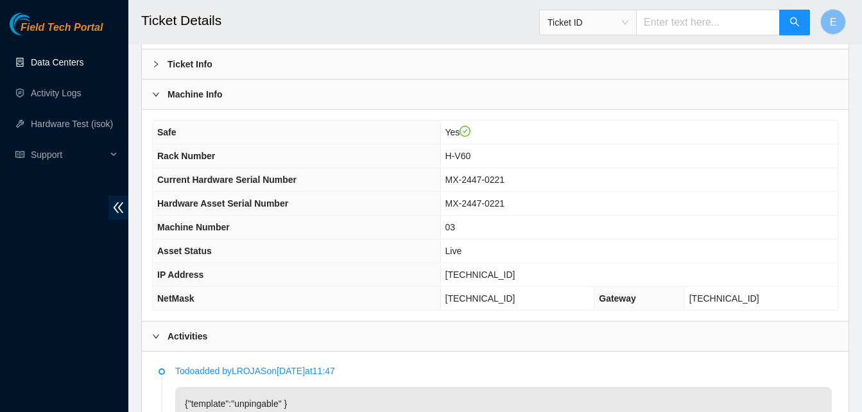
click at [42, 67] on link "Data Centers" at bounding box center [57, 62] width 53 height 10
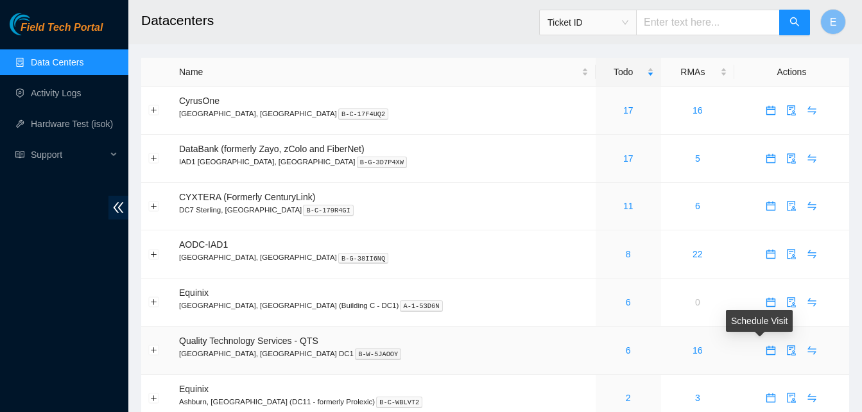
click at [765, 353] on icon "calendar" at bounding box center [770, 350] width 10 height 10
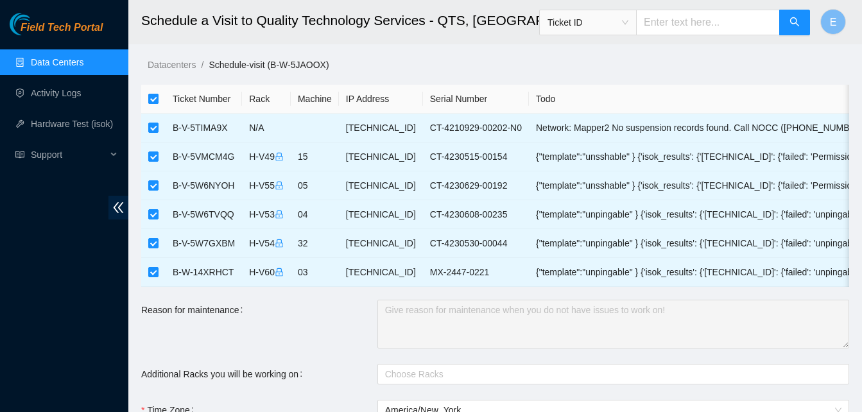
click at [157, 97] on input "checkbox" at bounding box center [153, 99] width 10 height 10
checkbox input "false"
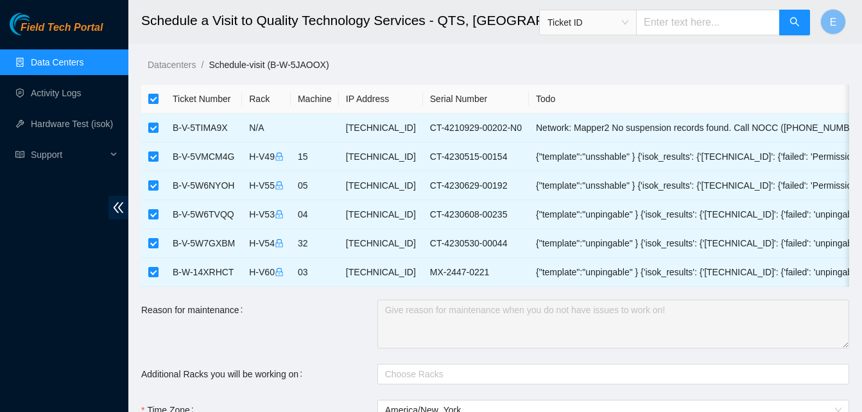
checkbox input "false"
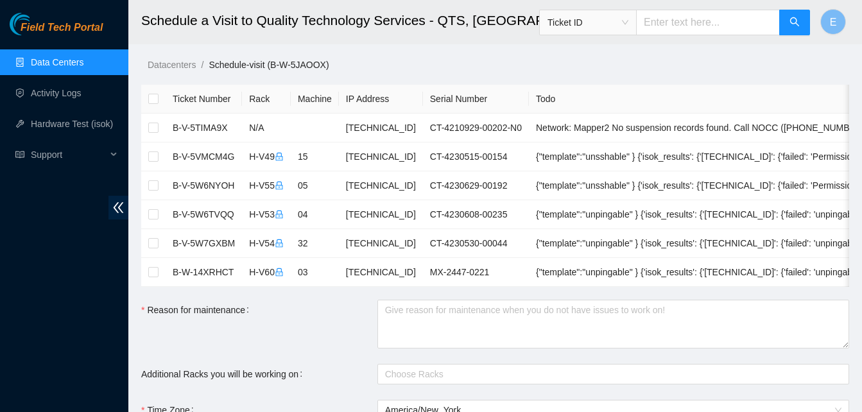
click at [78, 65] on link "Data Centers" at bounding box center [57, 62] width 53 height 10
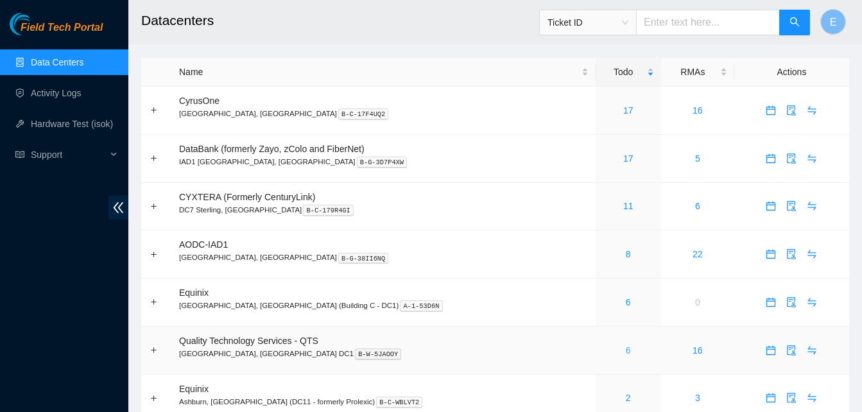
click at [626, 350] on link "6" at bounding box center [628, 350] width 5 height 10
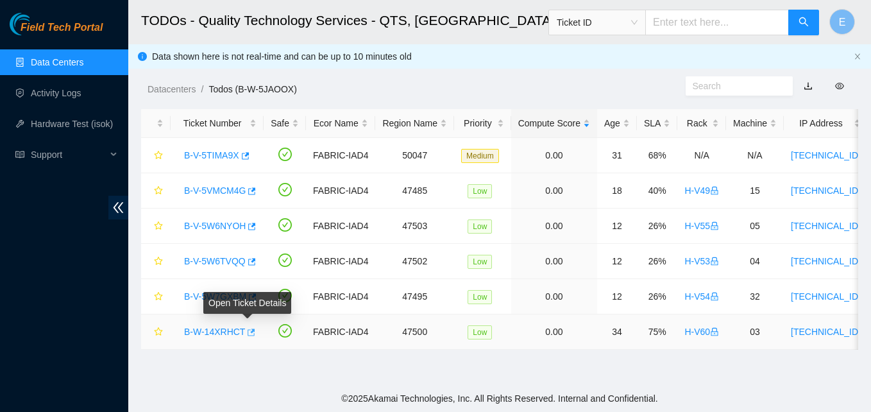
click at [246, 333] on icon "button" at bounding box center [250, 332] width 9 height 9
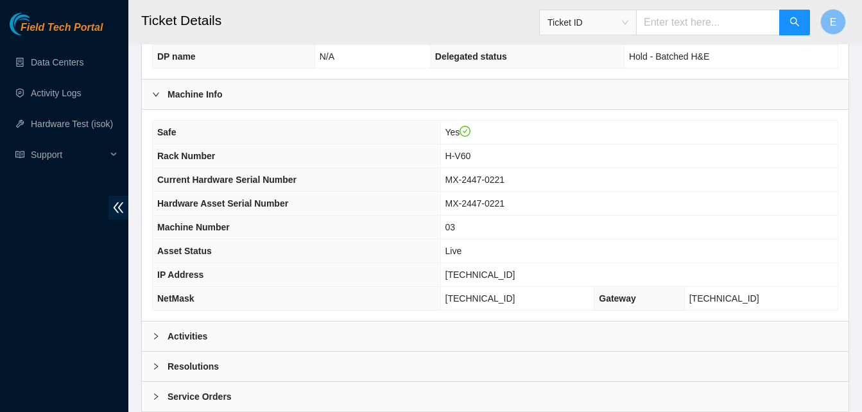
scroll to position [397, 0]
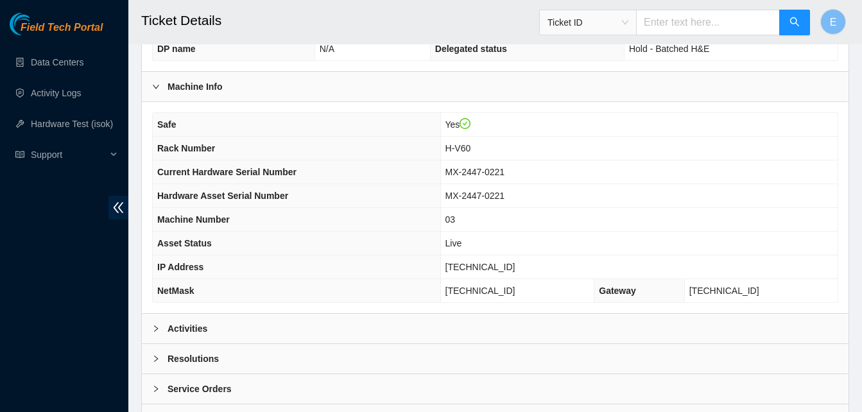
click at [196, 333] on b "Activities" at bounding box center [187, 328] width 40 height 14
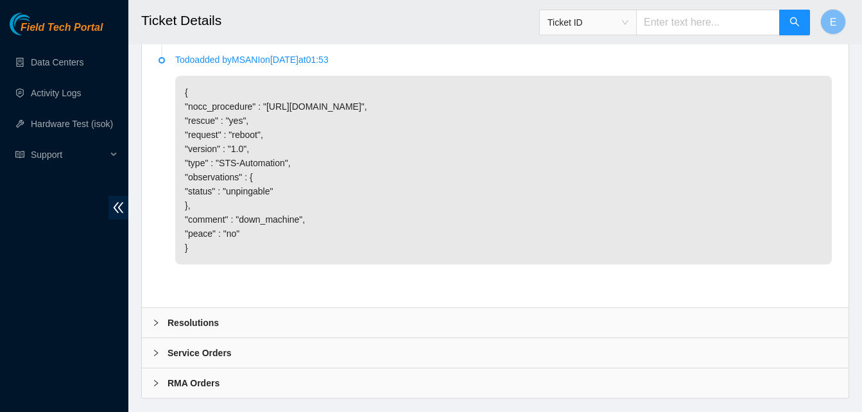
scroll to position [1033, 0]
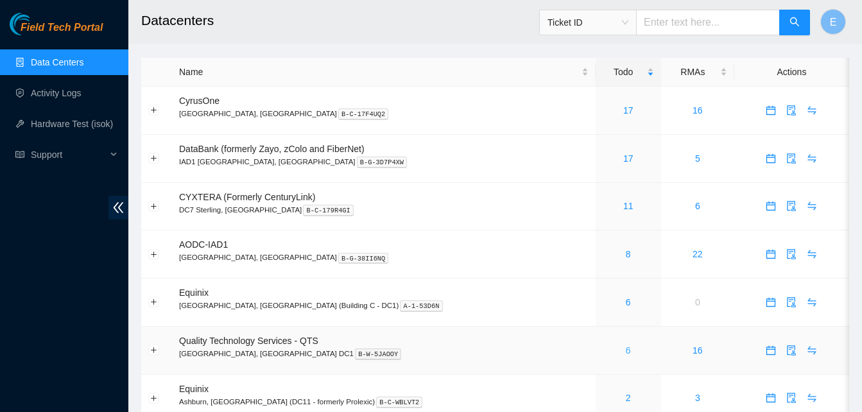
click at [626, 353] on link "6" at bounding box center [628, 350] width 5 height 10
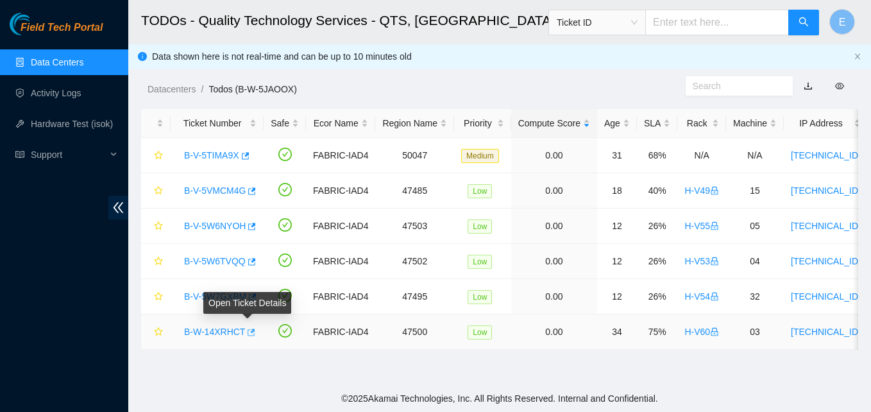
click at [246, 332] on icon "button" at bounding box center [250, 332] width 9 height 9
click at [42, 93] on link "Activity Logs" at bounding box center [56, 93] width 51 height 10
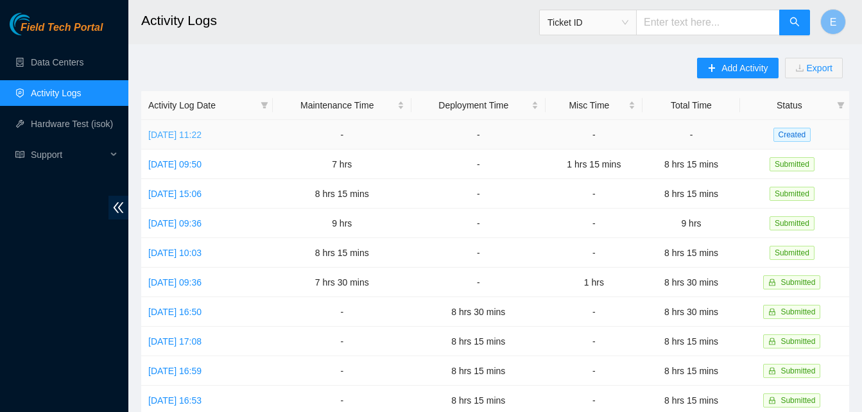
click at [201, 133] on link "Mon, 06 Oct 2025 11:22" at bounding box center [174, 135] width 53 height 10
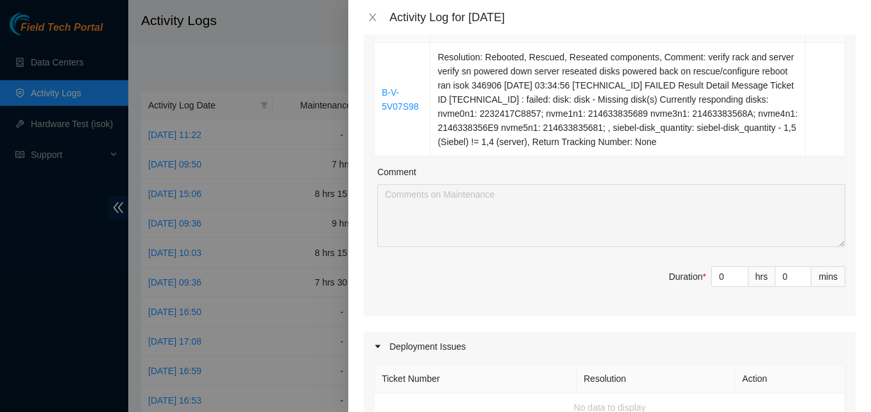
scroll to position [563, 0]
click at [293, 78] on div at bounding box center [435, 206] width 871 height 412
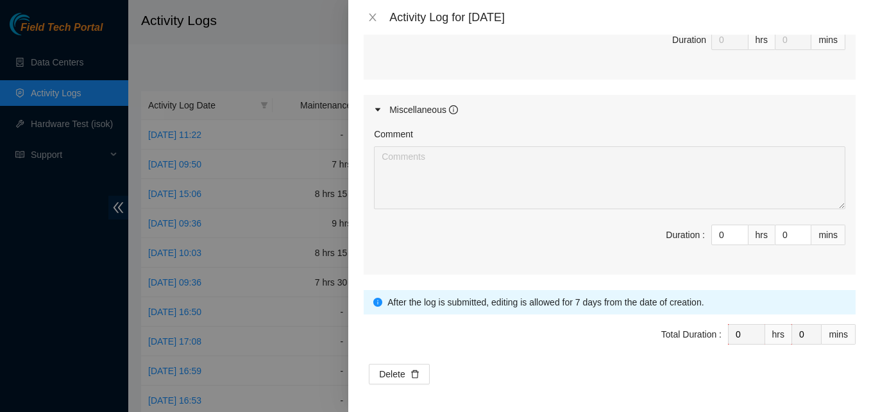
scroll to position [1068, 0]
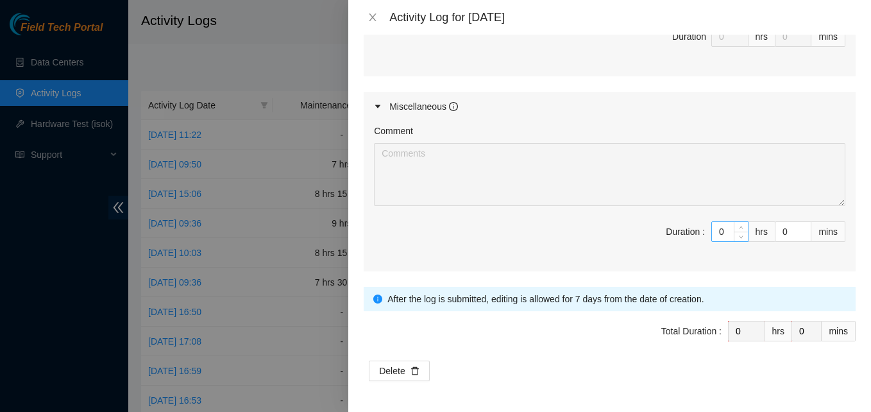
click at [722, 227] on input "0" at bounding box center [730, 231] width 36 height 19
type input "2"
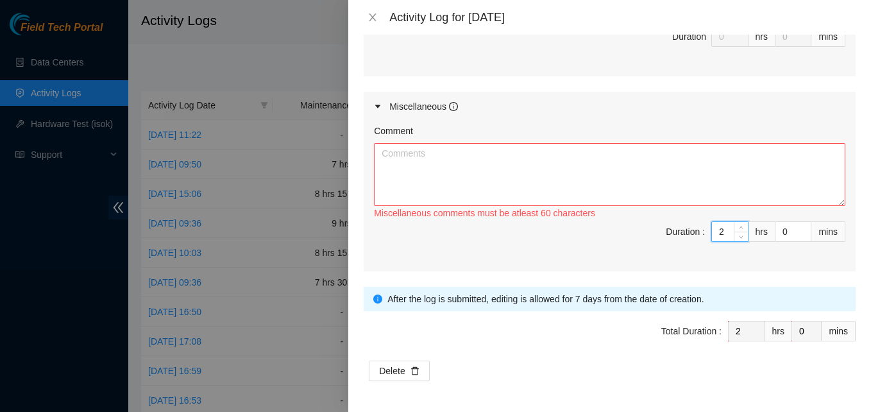
type input "2"
click at [671, 208] on div "Miscellaneous comments must be atleast 60 characters" at bounding box center [610, 213] width 472 height 14
click at [648, 183] on textarea "Comment" at bounding box center [610, 174] width 472 height 63
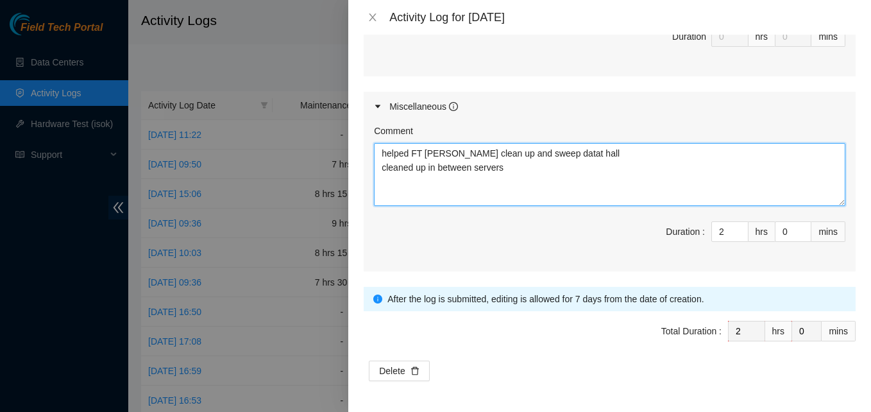
click at [522, 166] on textarea "helped FT Dave clean up and sweep datat hall cleaned up in between servers" at bounding box center [610, 174] width 472 height 63
click at [552, 150] on textarea "helped FT Dave clean up and sweep datat hall cleaned up in between servers" at bounding box center [610, 174] width 472 height 63
click at [568, 150] on textarea "helped FT Dave clean up and sweep datat hall cleaned up in between servers" at bounding box center [610, 174] width 472 height 63
click at [397, 192] on textarea "helped FT Dave clean up and sweep datat hall/bring servers down to be shipped o…" at bounding box center [610, 174] width 472 height 63
click at [542, 165] on textarea "helped FT Dave clean up and sweep datat hall/bring servers down to be shipped o…" at bounding box center [610, 174] width 472 height 63
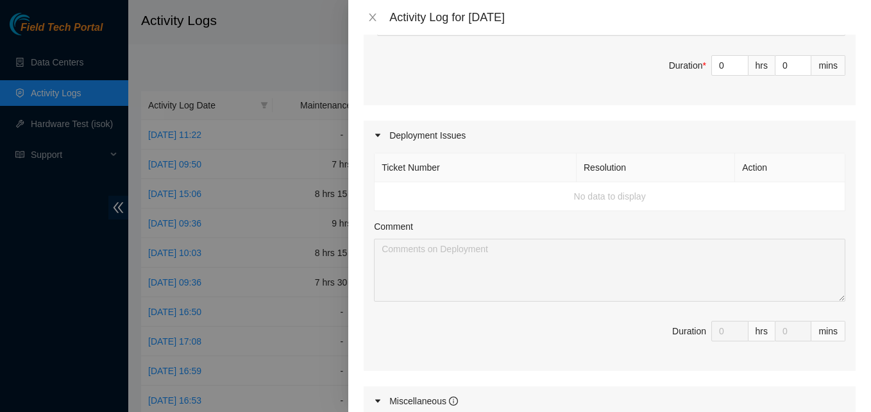
scroll to position [619, 0]
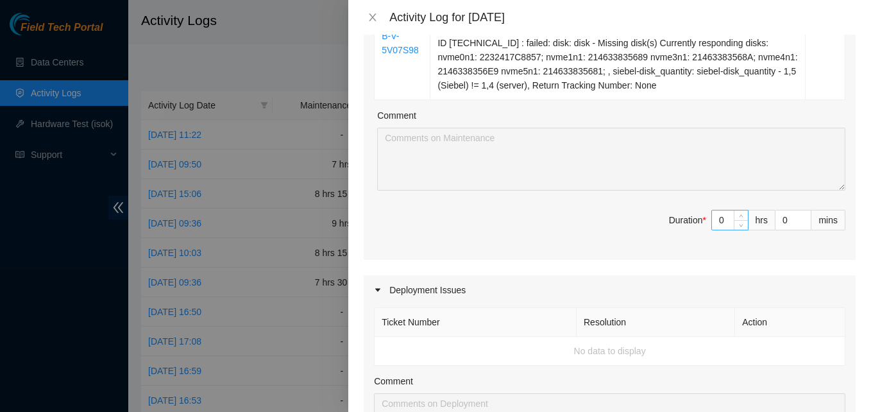
type textarea "helped FT Dave clean up and sweep datat hall/bring servers down to be shipped o…"
click at [717, 220] on input "0" at bounding box center [730, 219] width 36 height 19
type input "6"
type input "8"
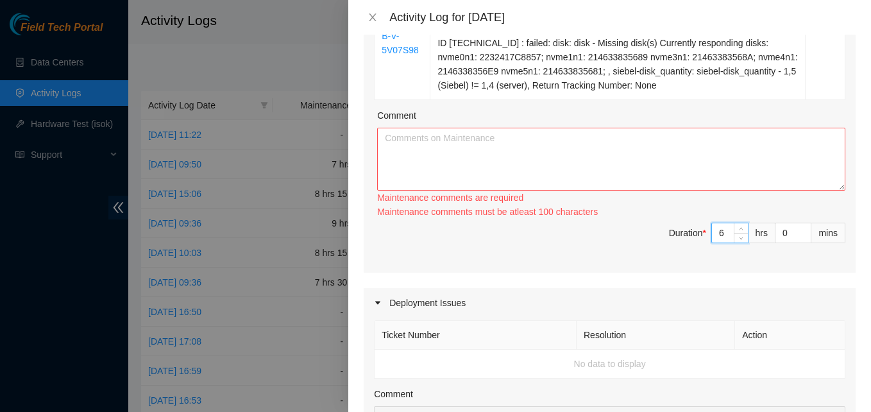
type input "6"
click at [539, 168] on textarea "Comment" at bounding box center [611, 159] width 468 height 63
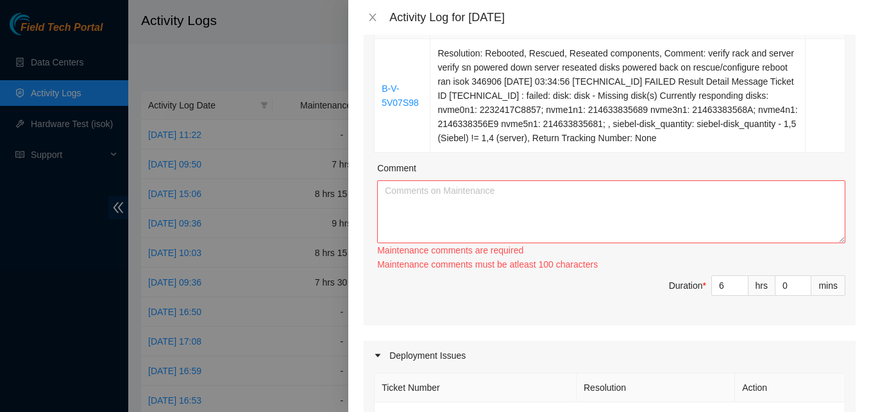
scroll to position [523, 0]
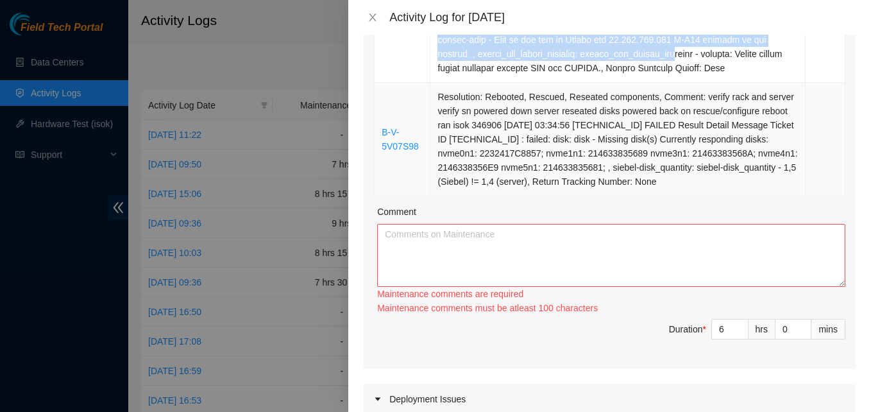
drag, startPoint x: 380, startPoint y: 192, endPoint x: 683, endPoint y: 182, distance: 303.0
copy tbody "B-V-5XLOH7X Resolution: Rebooted, Reseated components, Comment: verify rack and…"
click at [466, 263] on textarea "Comment" at bounding box center [611, 255] width 468 height 63
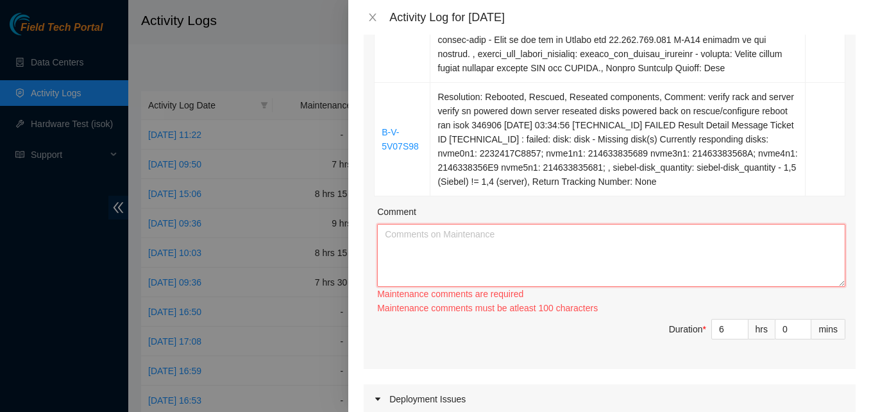
paste textarea "B-V-5XLOH7X Resolution: Rebooted, Reseated components, Comment: verify rack and…"
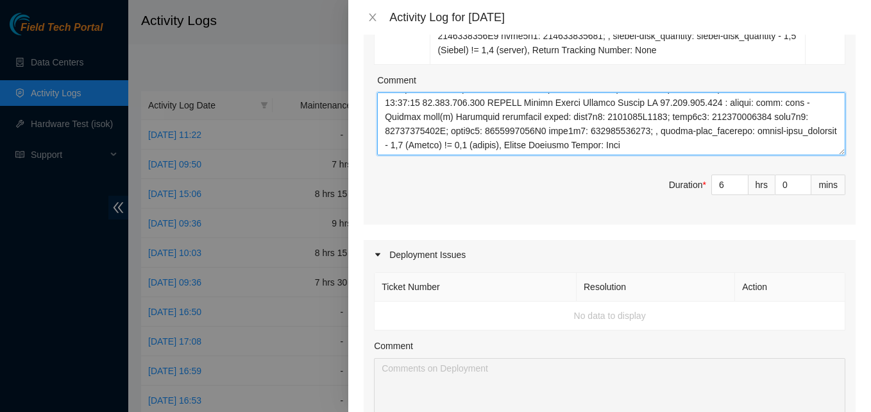
scroll to position [655, 0]
type textarea "B-V-5XLOH7X Resolution: Rebooted, Reseated components, Comment: verify rack and…"
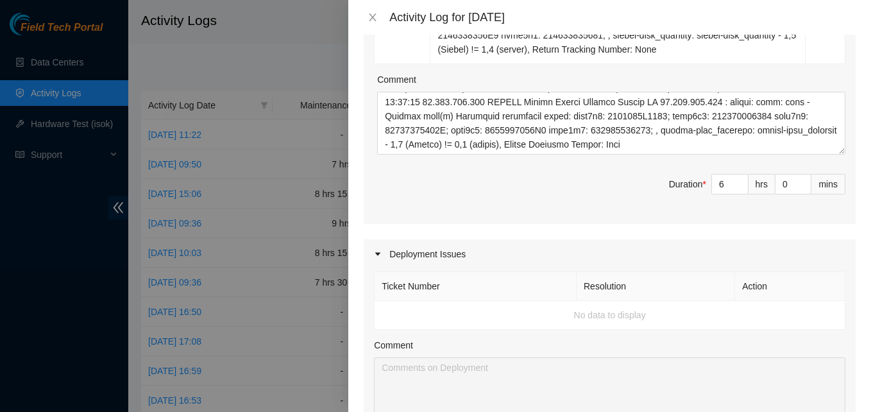
click at [637, 227] on div "Maintenance Issues Ticket Number Resolution Action B-V-5XLOH7X Resolution: Rebo…" at bounding box center [610, 117] width 492 height 1136
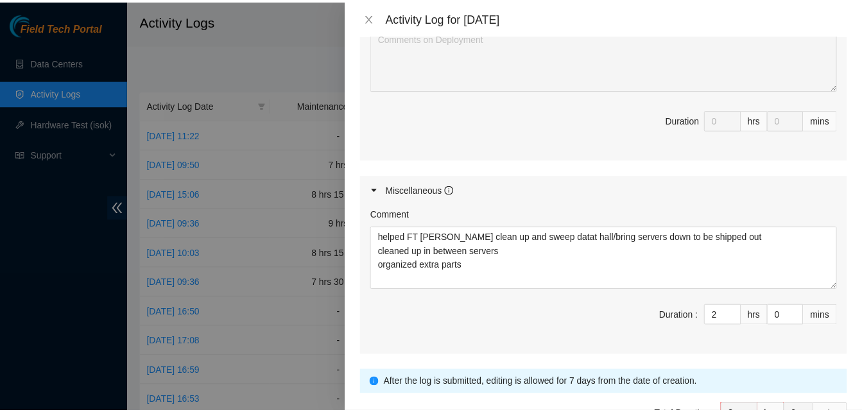
scroll to position [1068, 0]
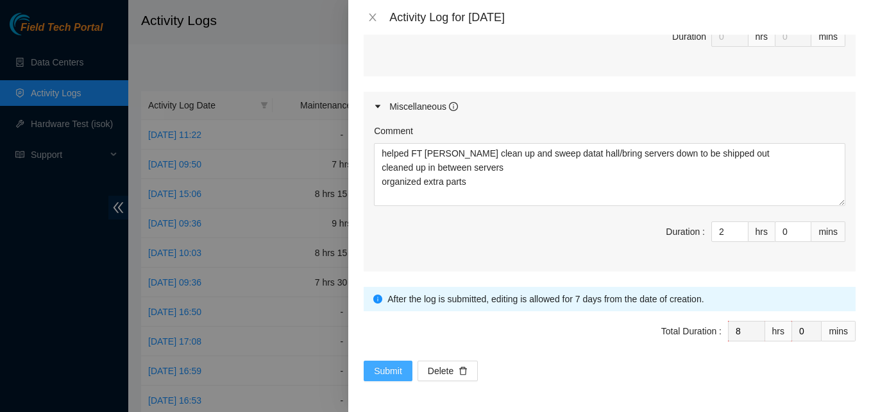
click at [385, 376] on span "Submit" at bounding box center [388, 371] width 28 height 14
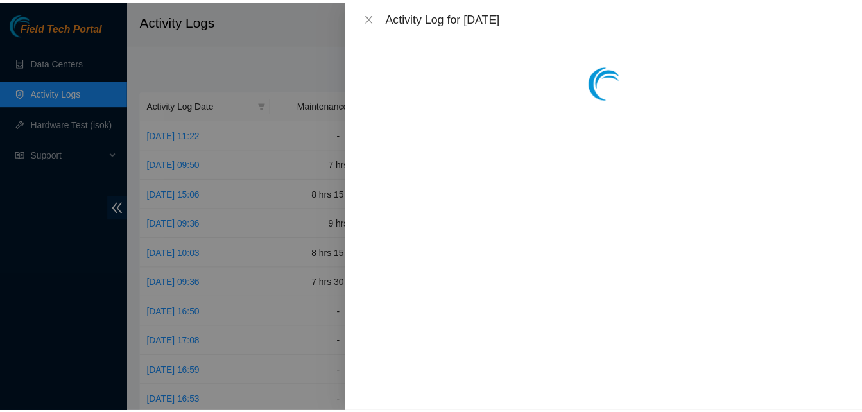
scroll to position [0, 0]
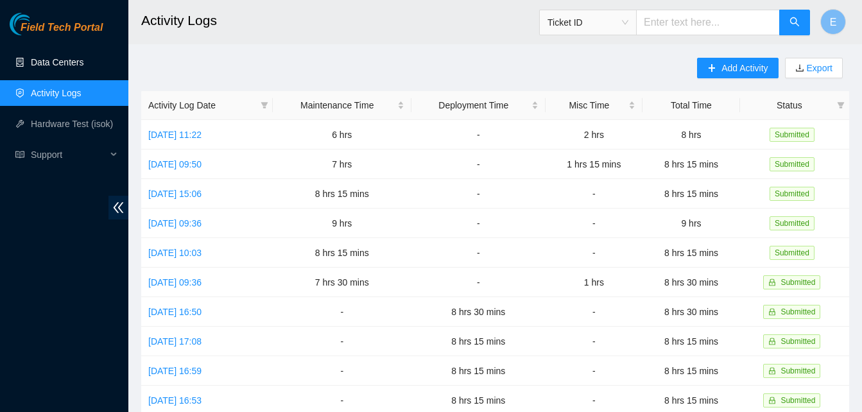
click at [66, 64] on link "Data Centers" at bounding box center [57, 62] width 53 height 10
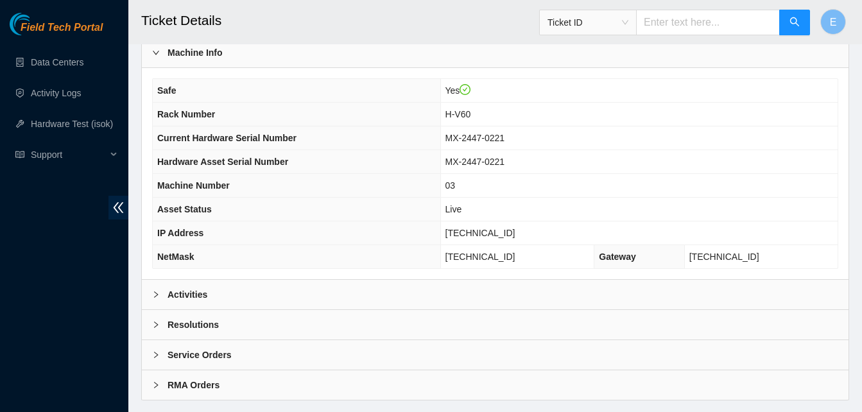
scroll to position [459, 0]
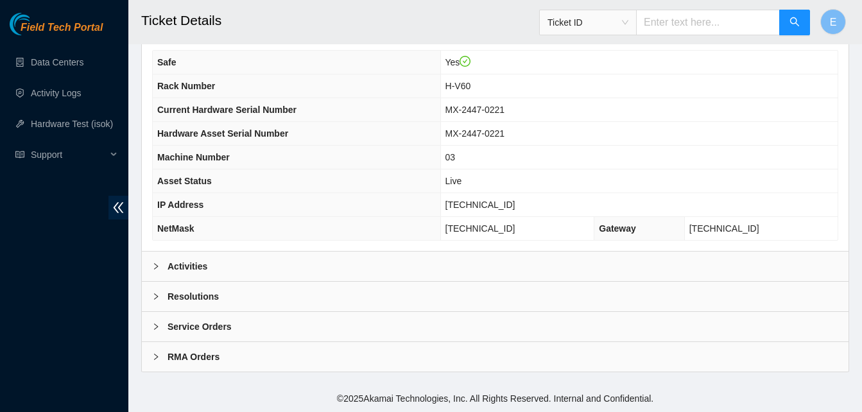
click at [182, 261] on b "Activities" at bounding box center [187, 266] width 40 height 14
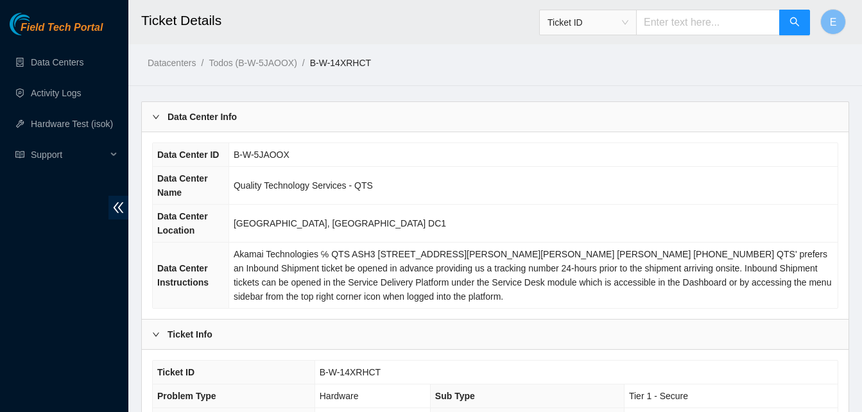
scroll to position [0, 0]
